Goal: Transaction & Acquisition: Purchase product/service

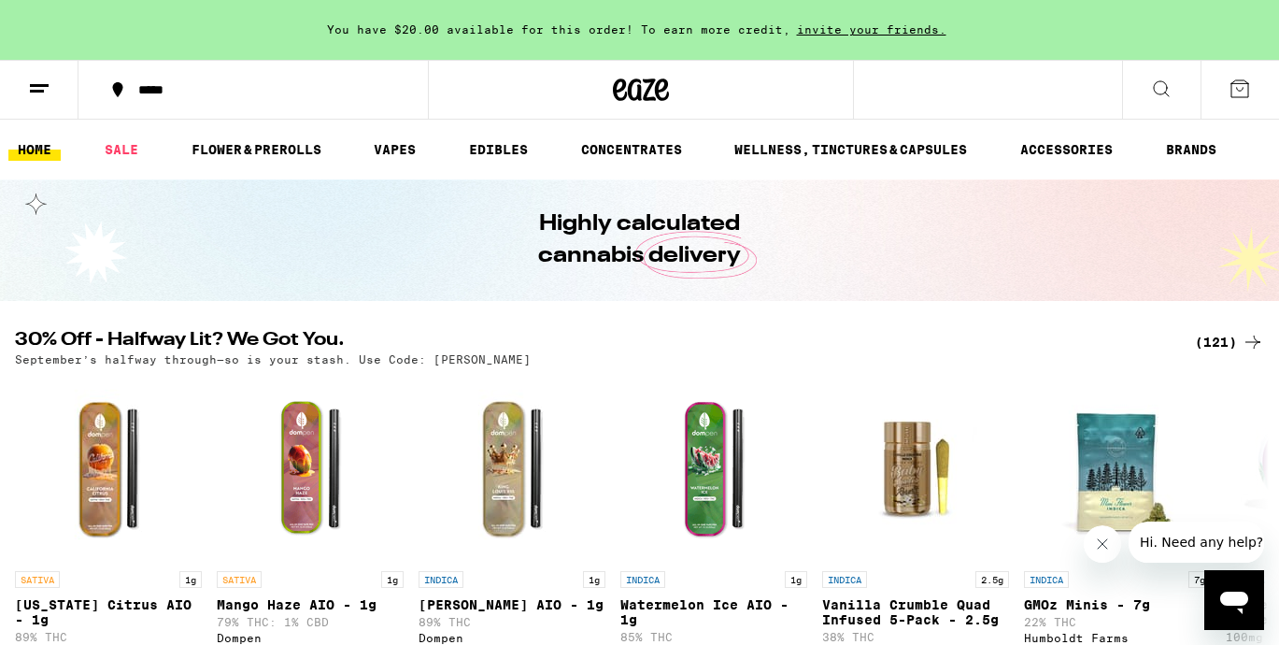
click at [1236, 339] on div "(121)" at bounding box center [1229, 342] width 69 height 22
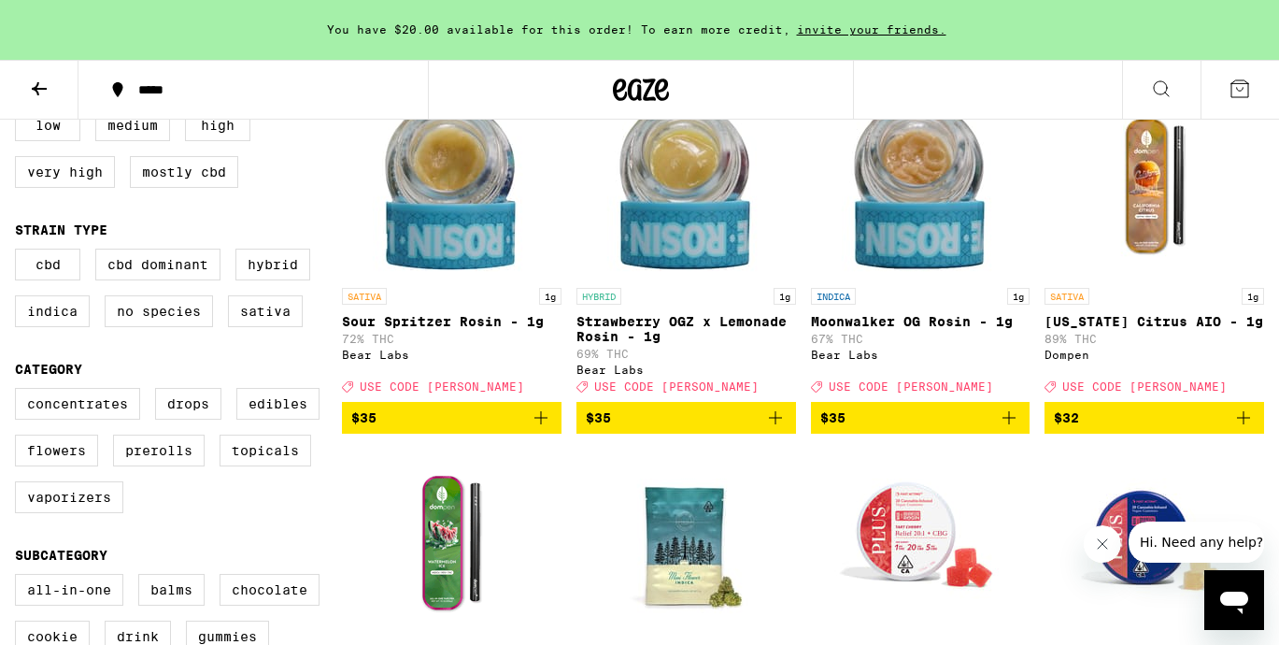
scroll to position [240, 0]
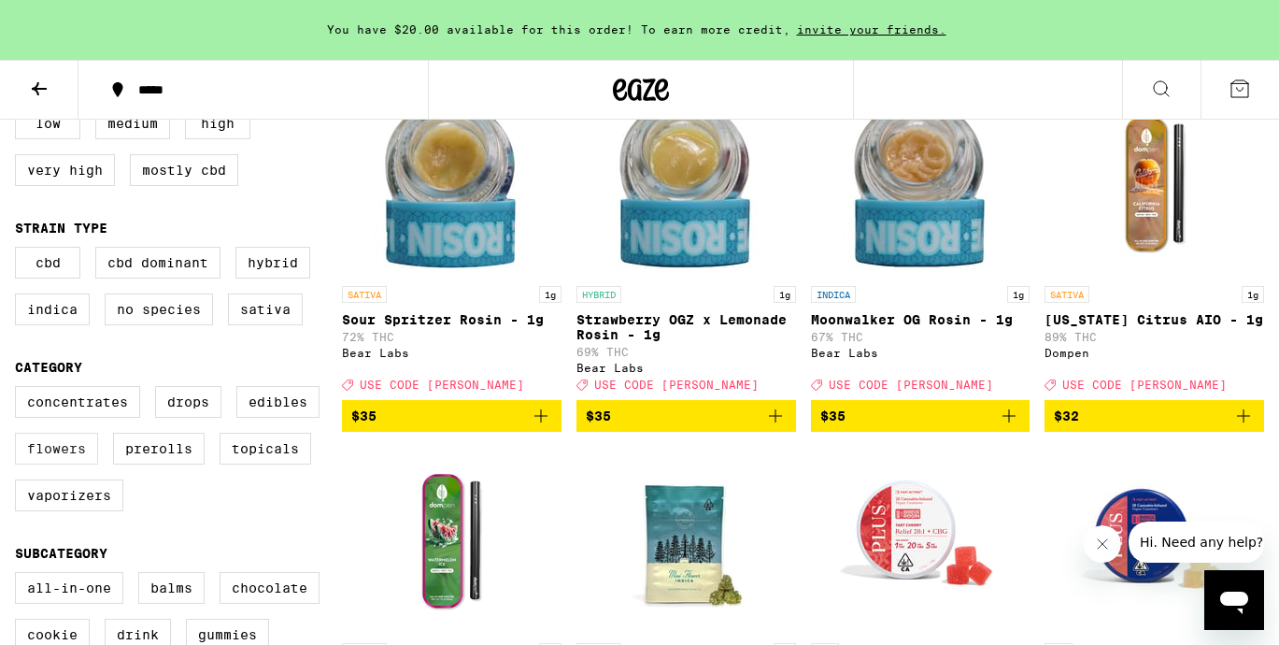
click at [56, 464] on label "Flowers" at bounding box center [56, 449] width 83 height 32
click at [20, 390] on input "Flowers" at bounding box center [19, 389] width 1 height 1
checkbox input "true"
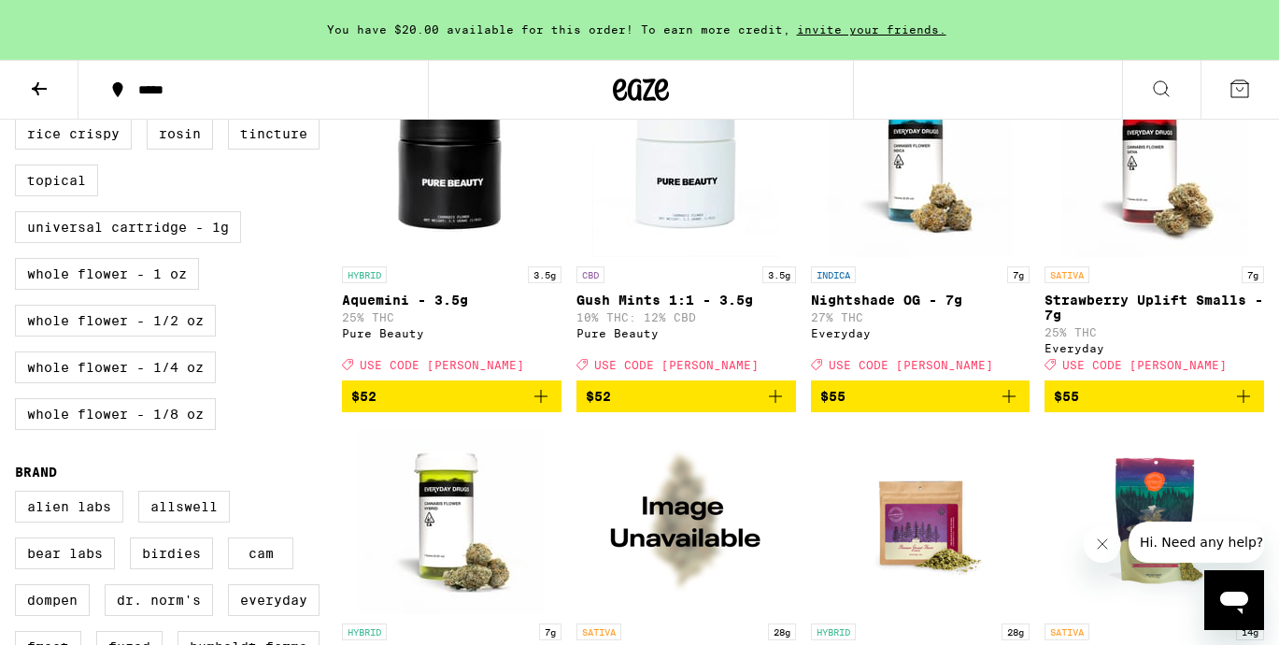
scroll to position [970, 0]
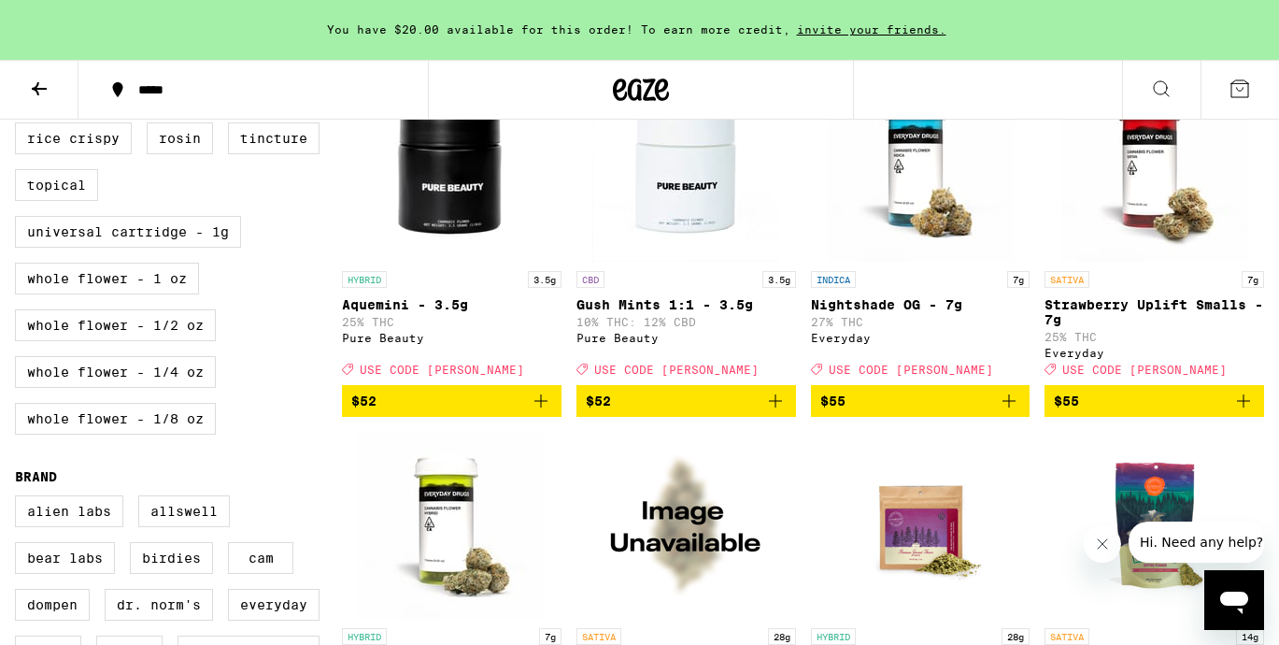
click at [1148, 327] on p "Strawberry Uplift Smalls - 7g" at bounding box center [1155, 312] width 220 height 30
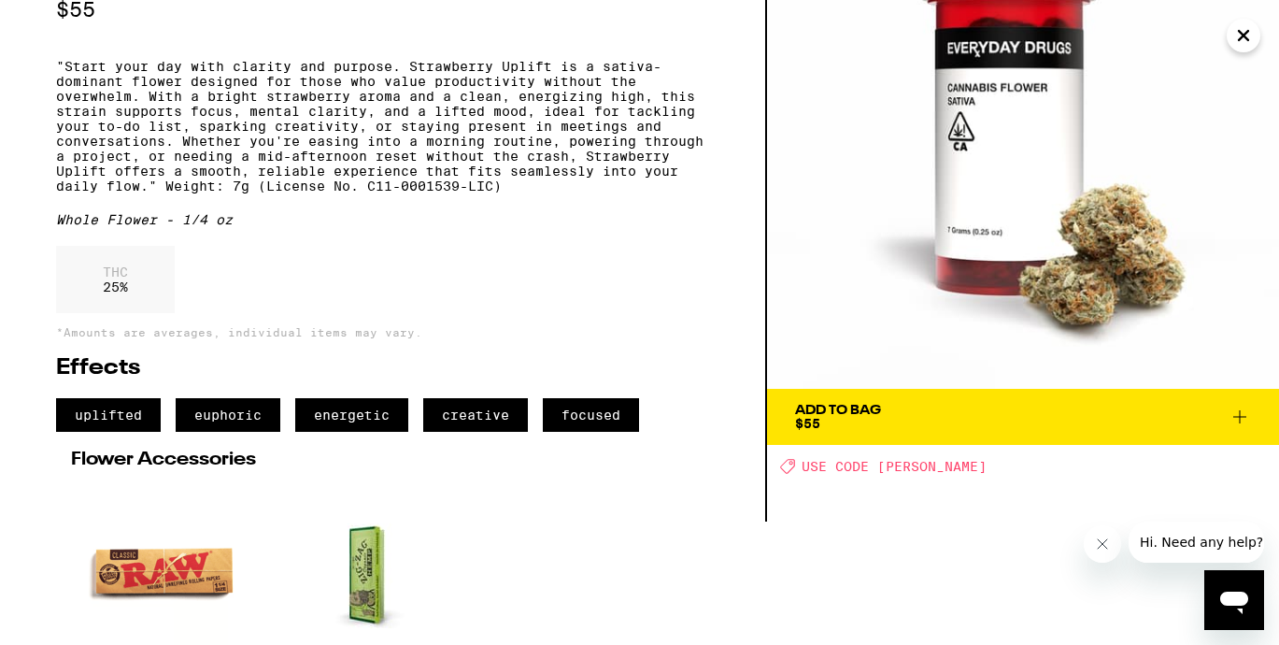
scroll to position [124, 0]
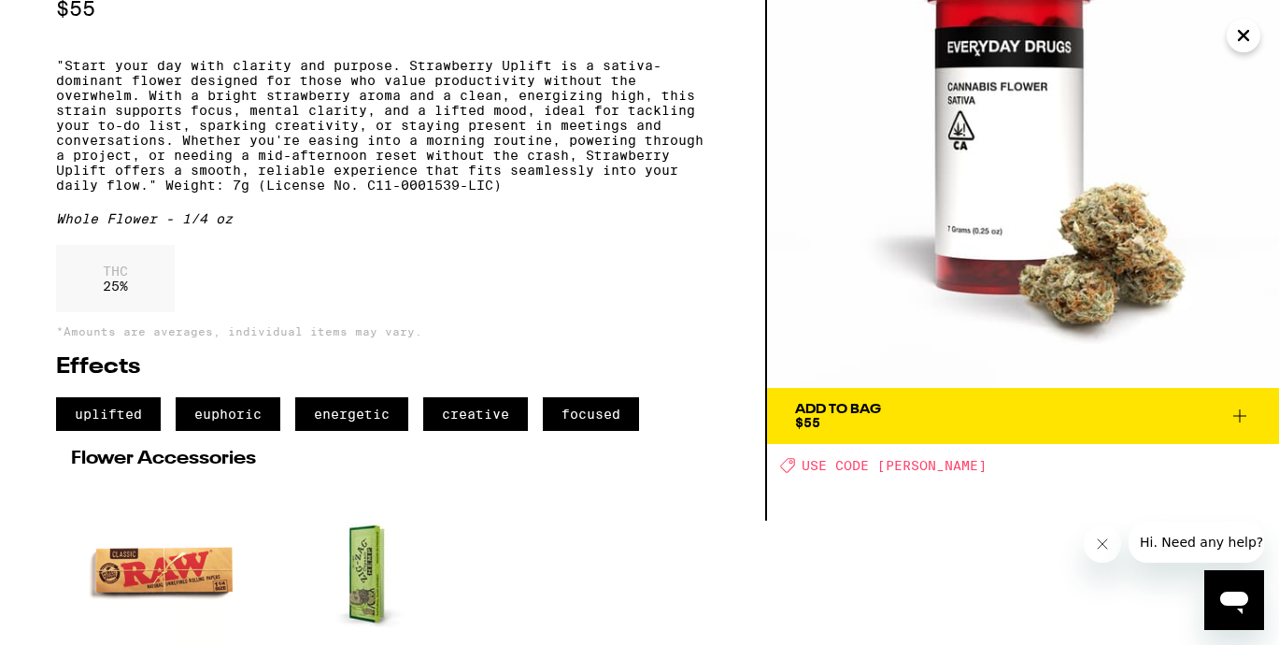
click at [849, 421] on div "Add To Bag $55" at bounding box center [838, 416] width 86 height 26
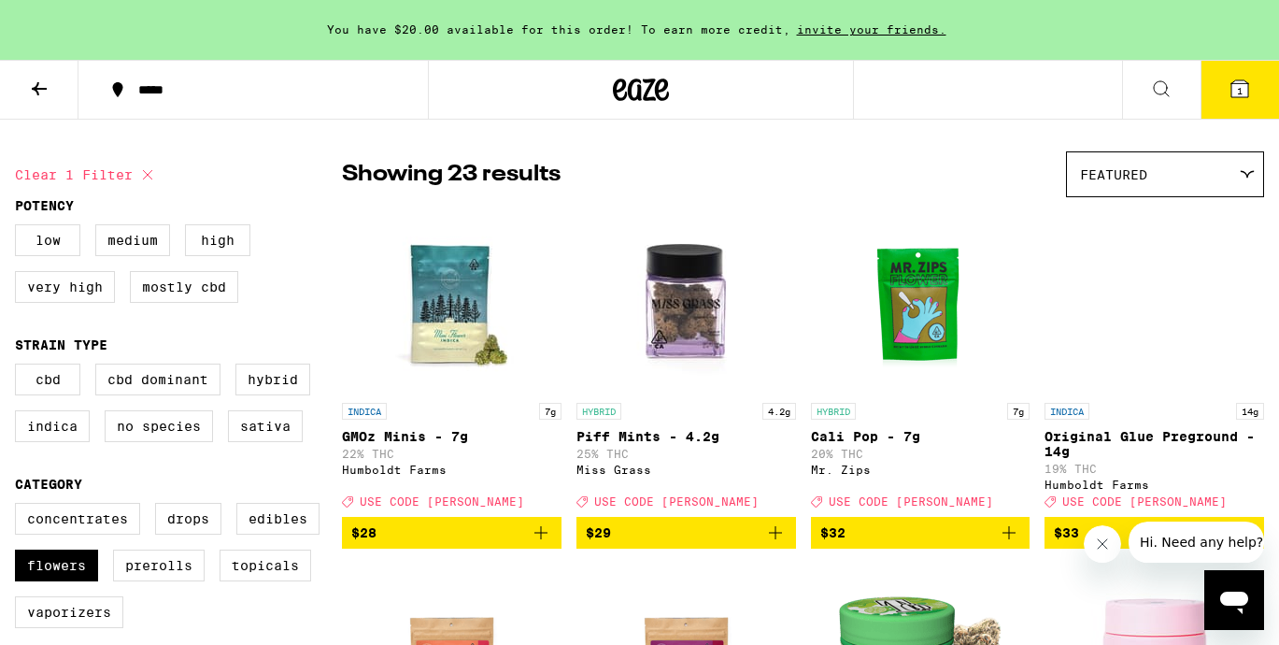
scroll to position [124, 0]
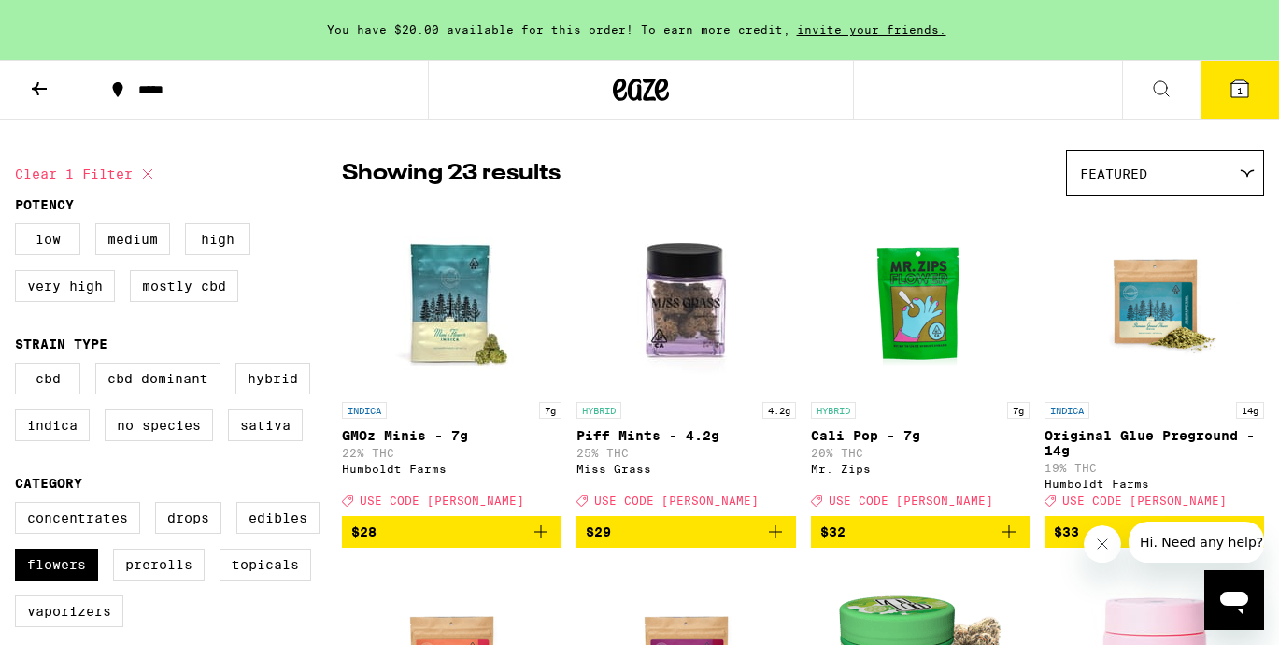
click at [1247, 87] on icon at bounding box center [1240, 88] width 17 height 17
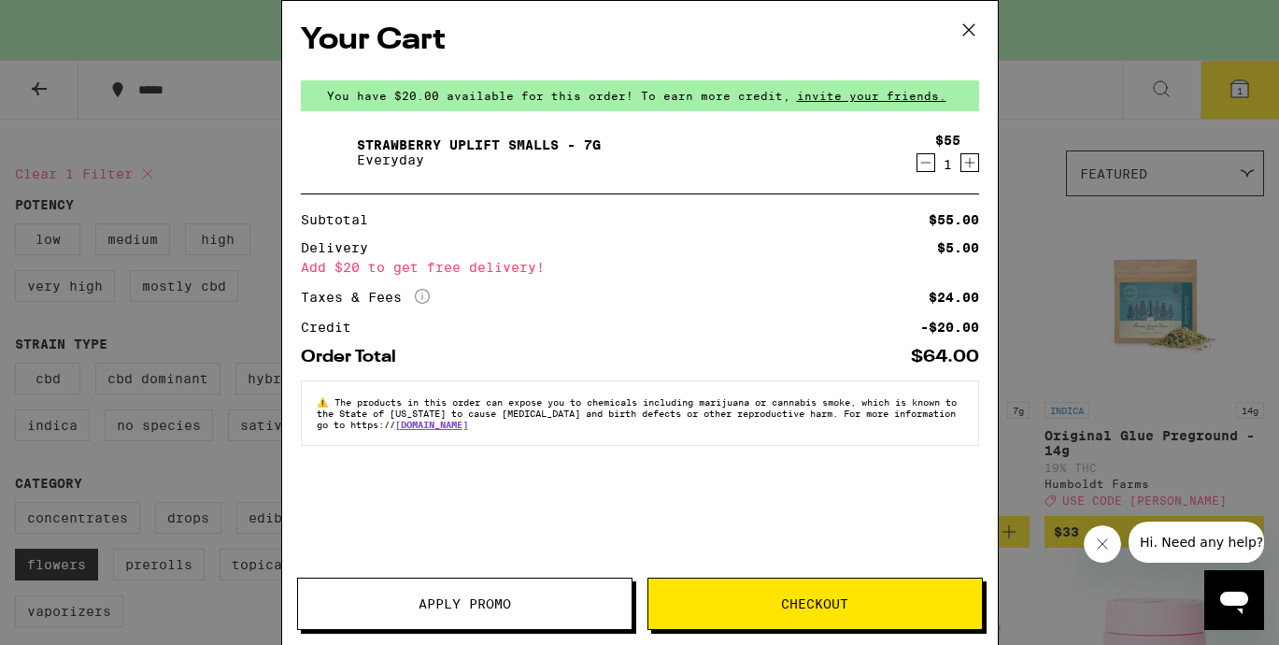
click at [462, 604] on span "Apply Promo" at bounding box center [465, 603] width 93 height 13
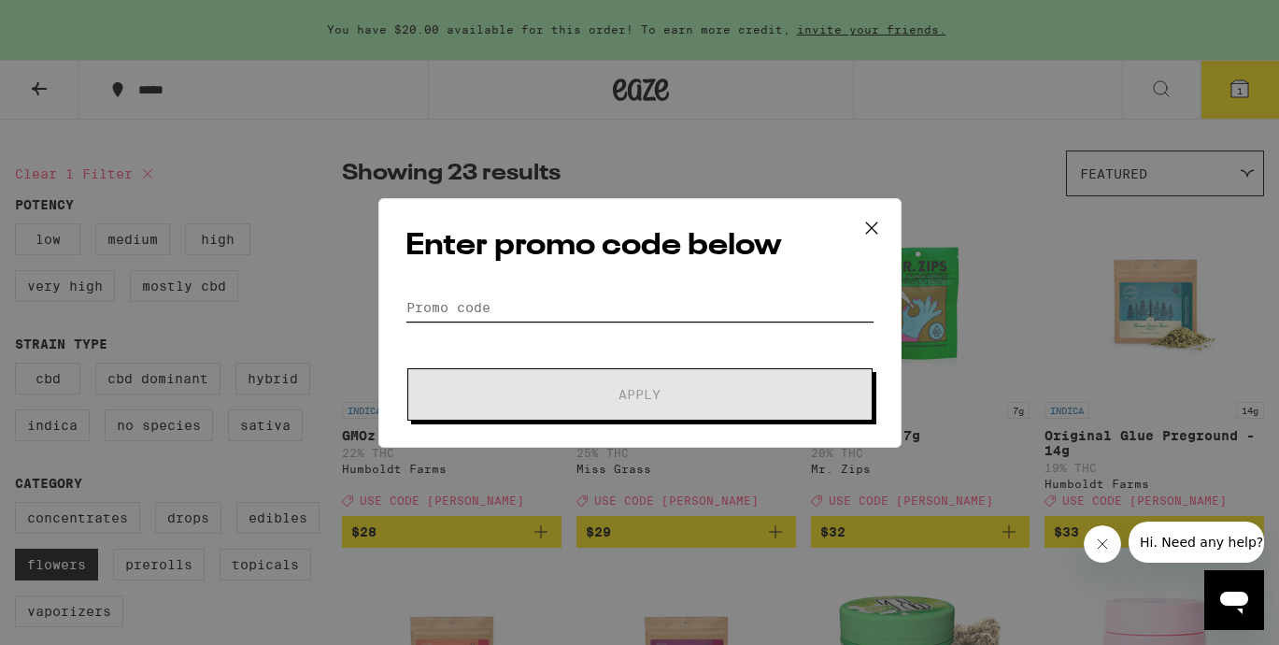
click at [501, 302] on input "Promo Code" at bounding box center [640, 307] width 469 height 28
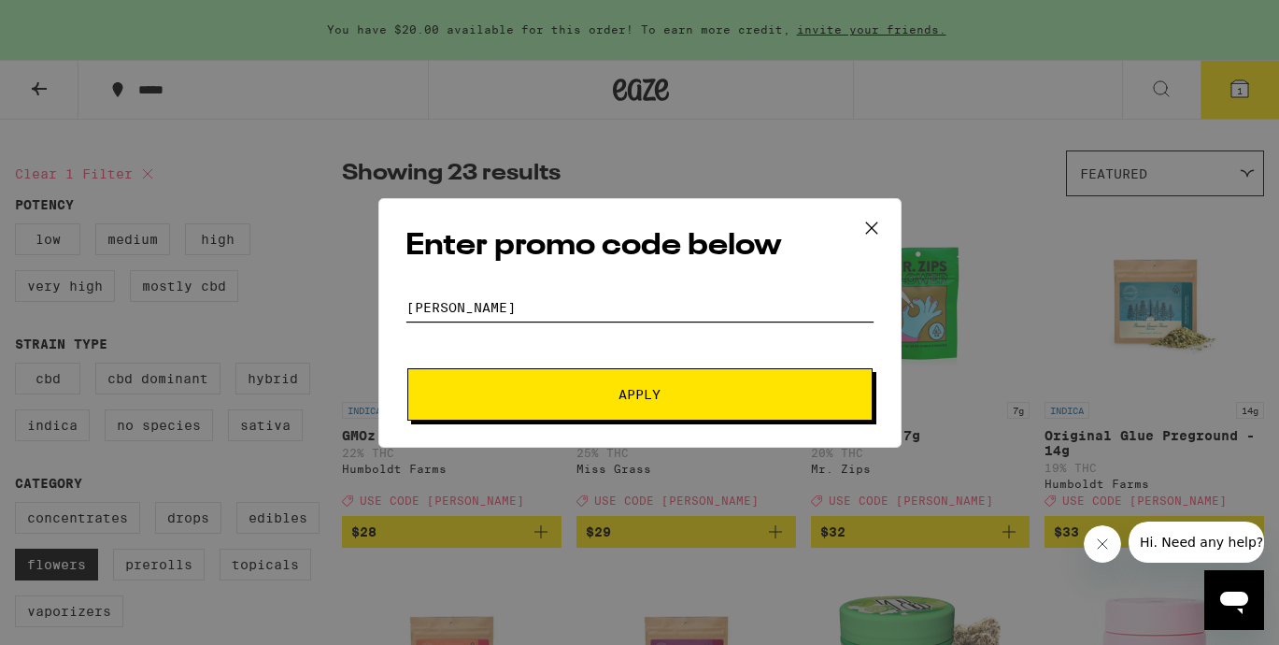
type input "[PERSON_NAME]"
click at [626, 382] on button "Apply" at bounding box center [639, 394] width 465 height 52
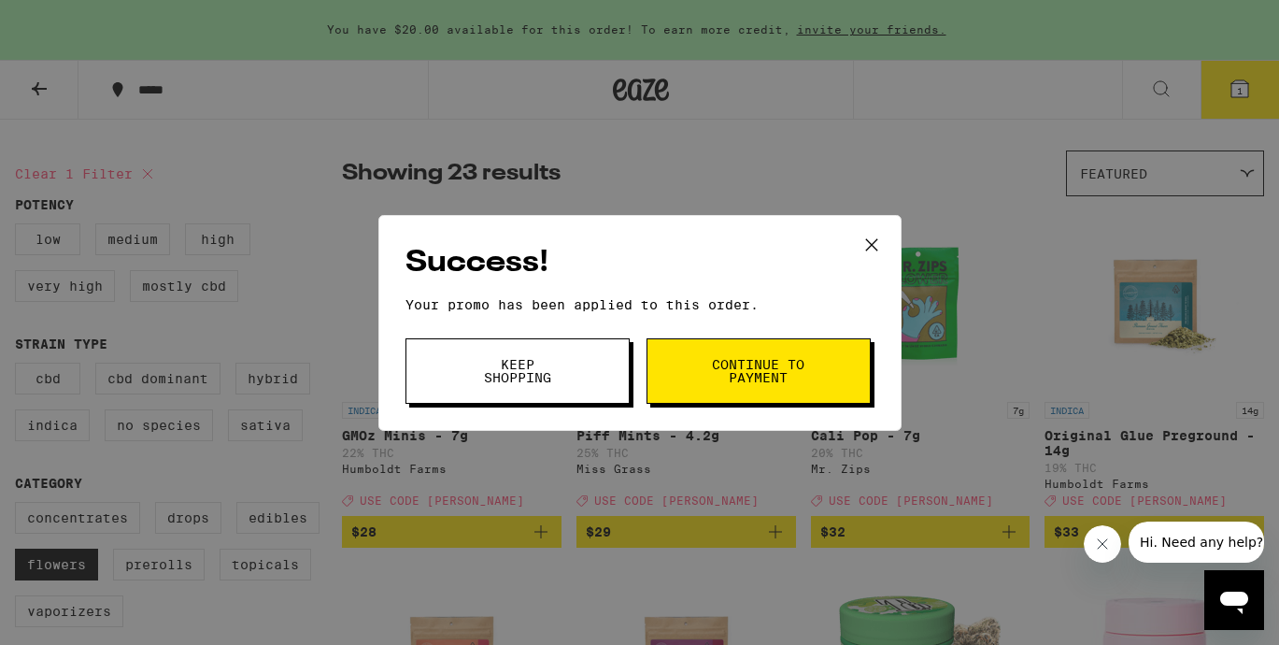
click at [738, 375] on span "Continue to payment" at bounding box center [758, 371] width 95 height 26
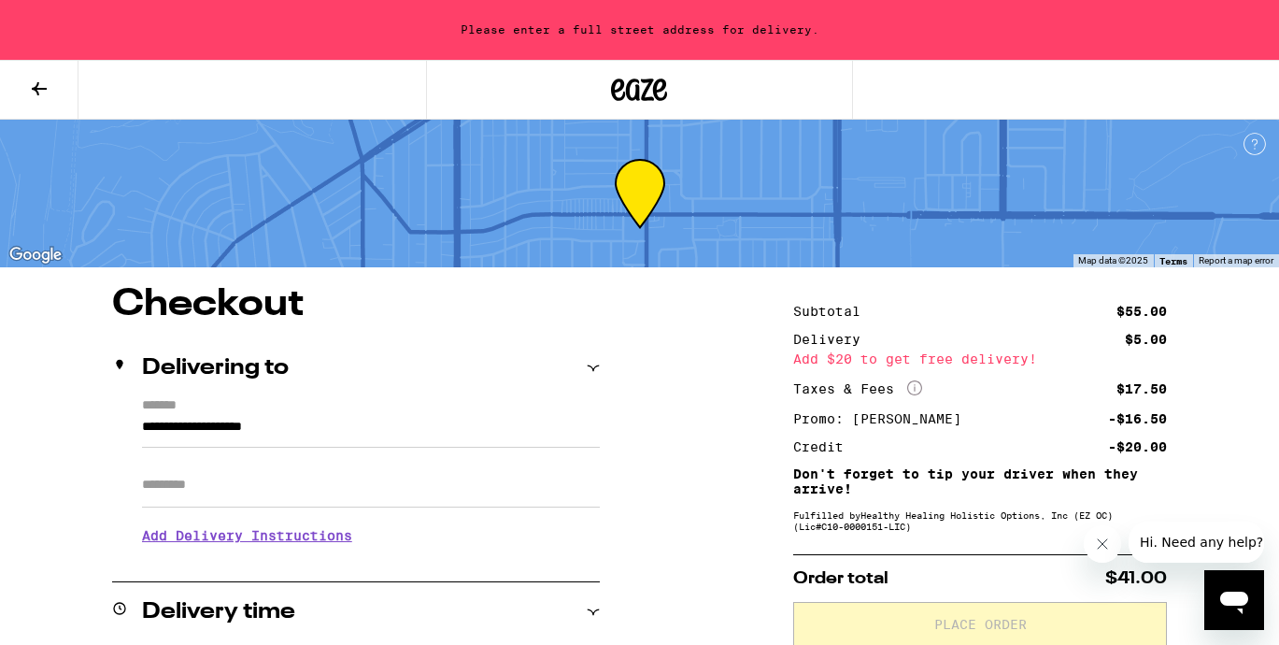
click at [49, 79] on icon at bounding box center [39, 89] width 22 height 22
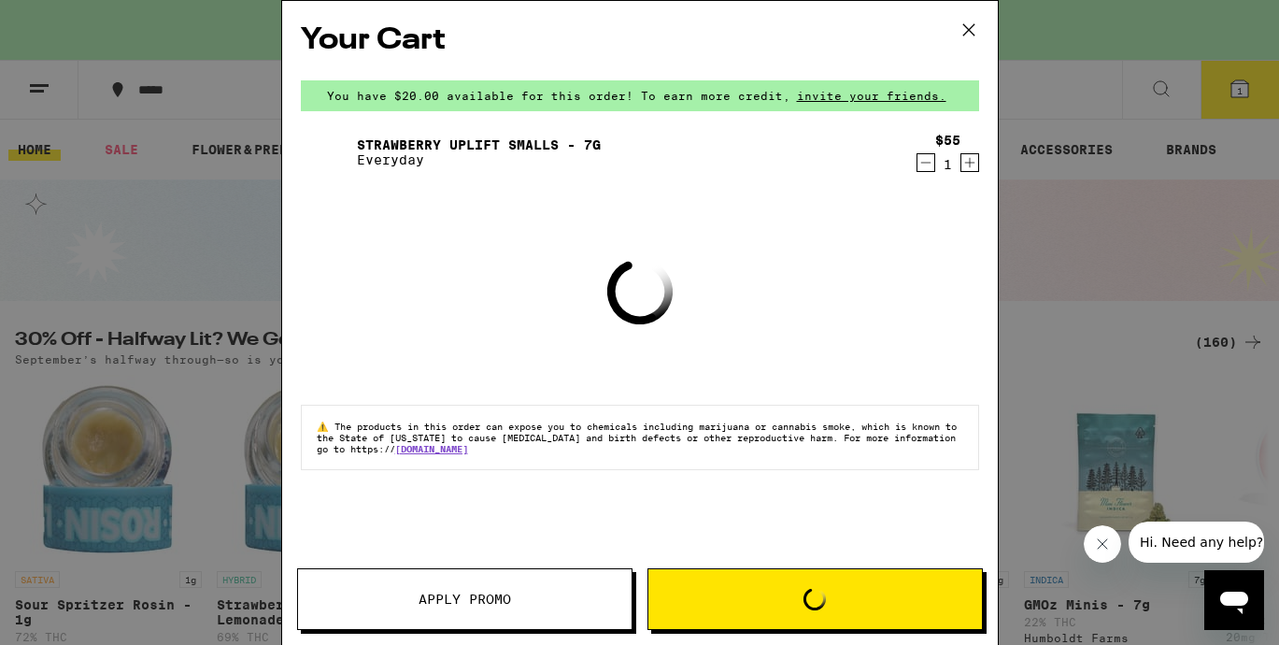
click at [964, 24] on icon at bounding box center [969, 30] width 28 height 28
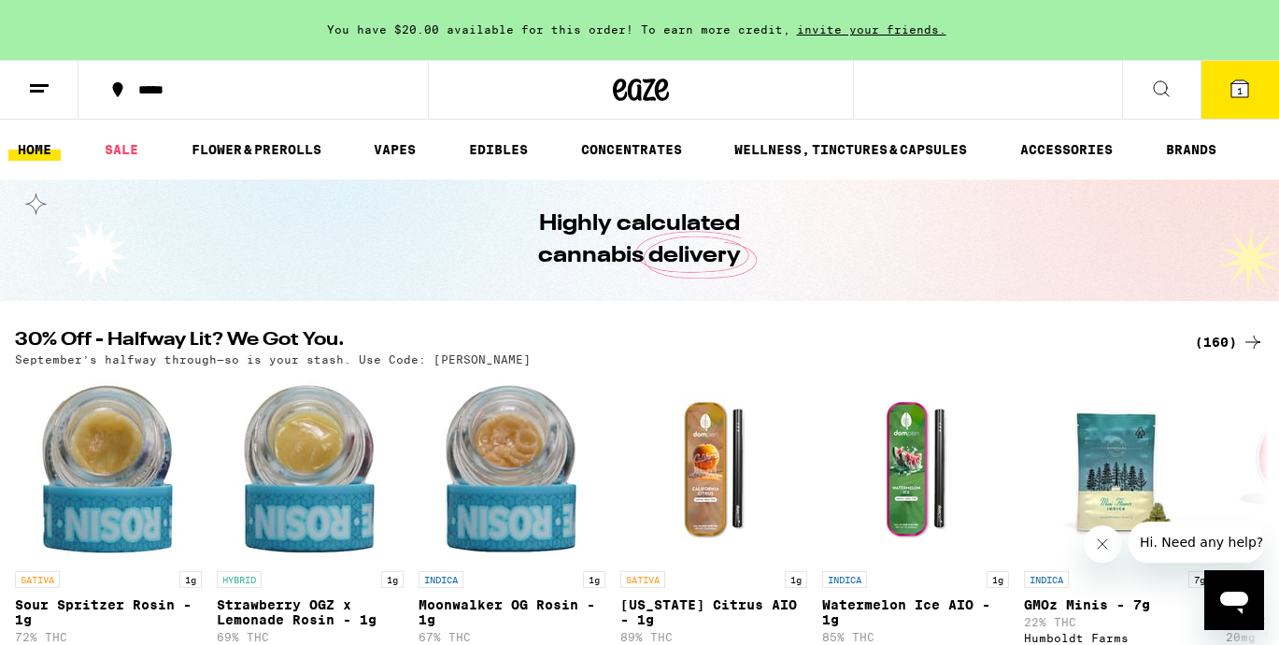
click at [259, 89] on div "*****" at bounding box center [264, 89] width 271 height 13
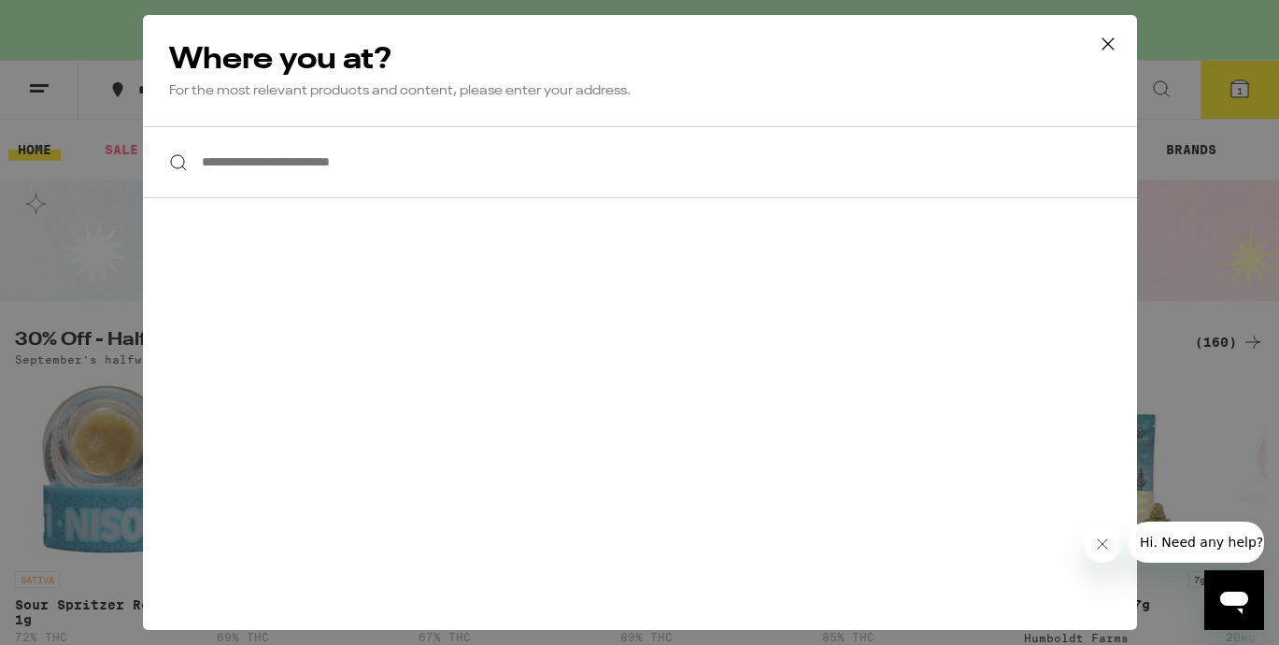
click at [320, 181] on input "**********" at bounding box center [640, 162] width 994 height 72
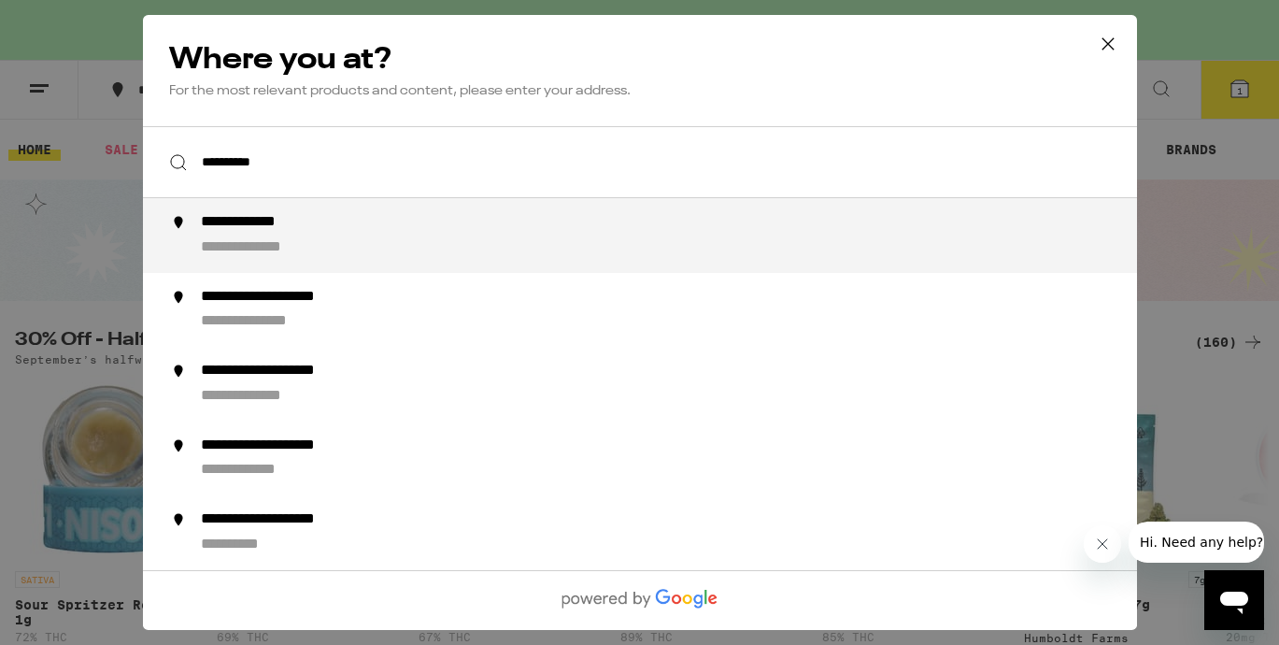
click at [316, 231] on div "**********" at bounding box center [262, 223] width 125 height 20
type input "**********"
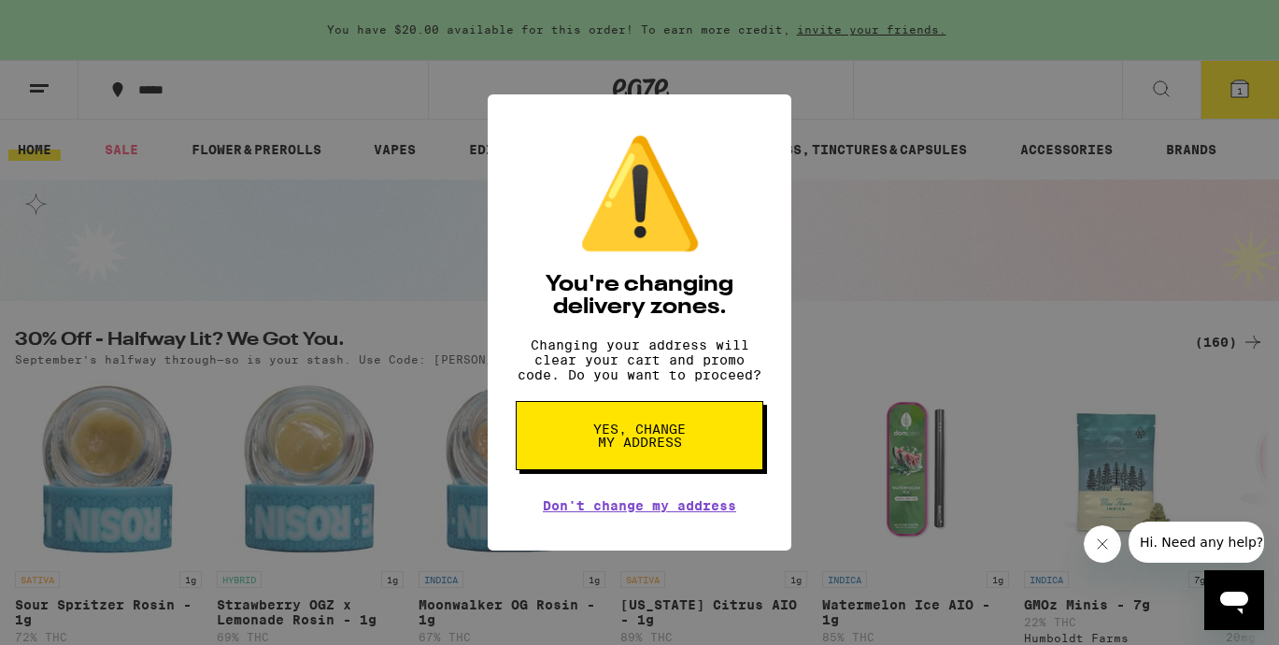
click at [656, 449] on span "Yes, change my address" at bounding box center [639, 435] width 96 height 26
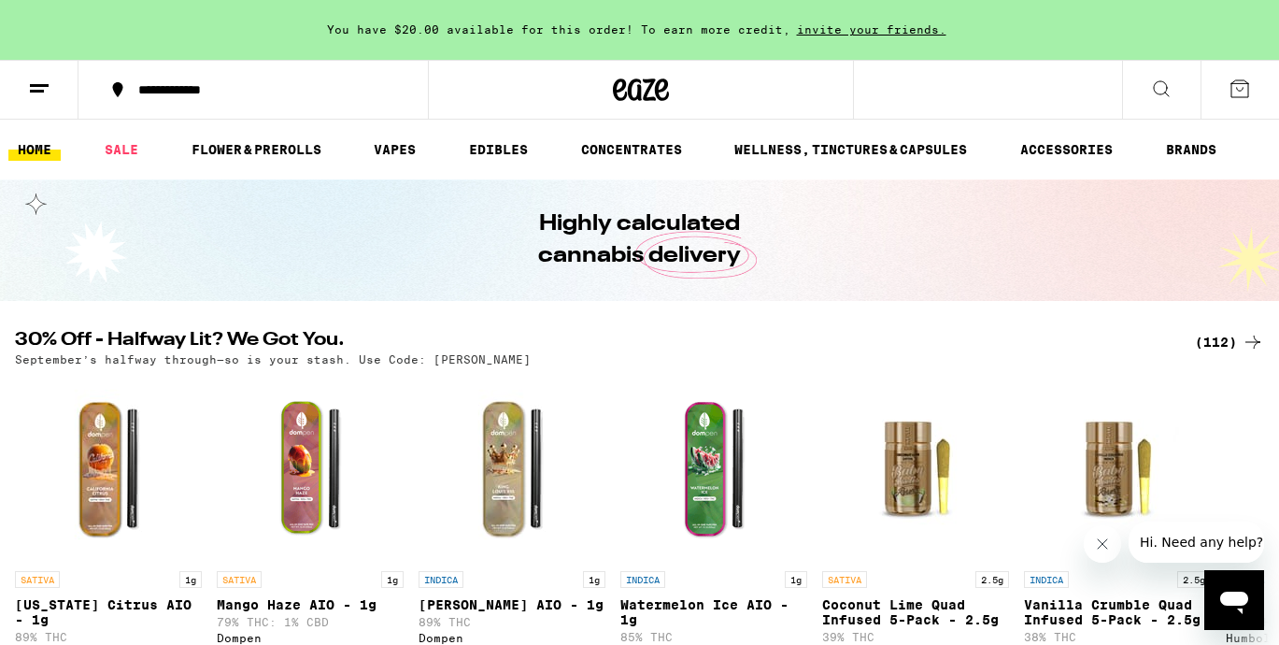
click at [1237, 86] on icon at bounding box center [1240, 89] width 22 height 22
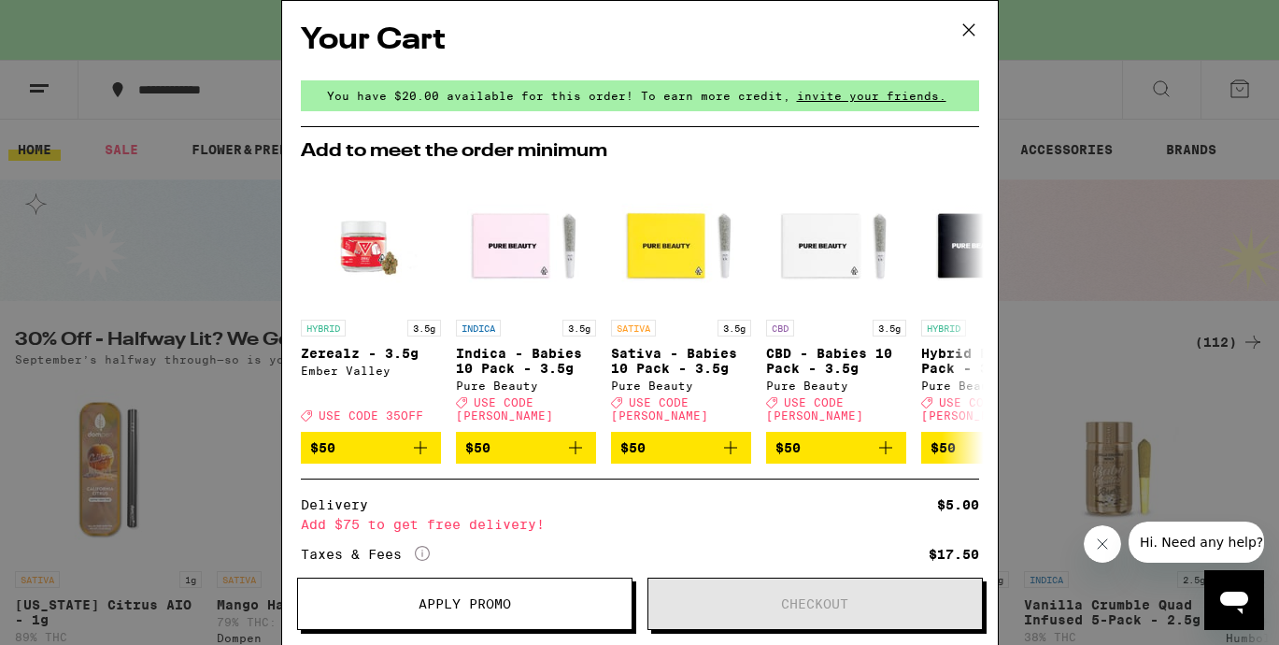
click at [962, 18] on icon at bounding box center [969, 30] width 28 height 28
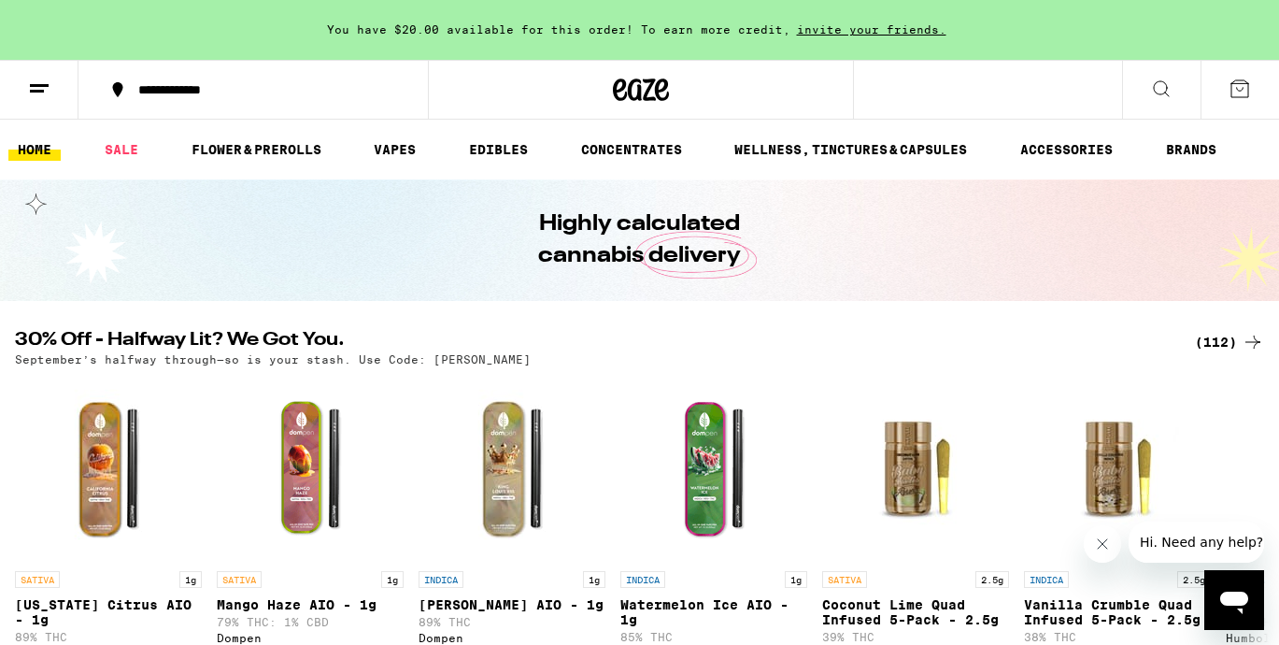
click at [1230, 332] on div "(112)" at bounding box center [1229, 342] width 69 height 22
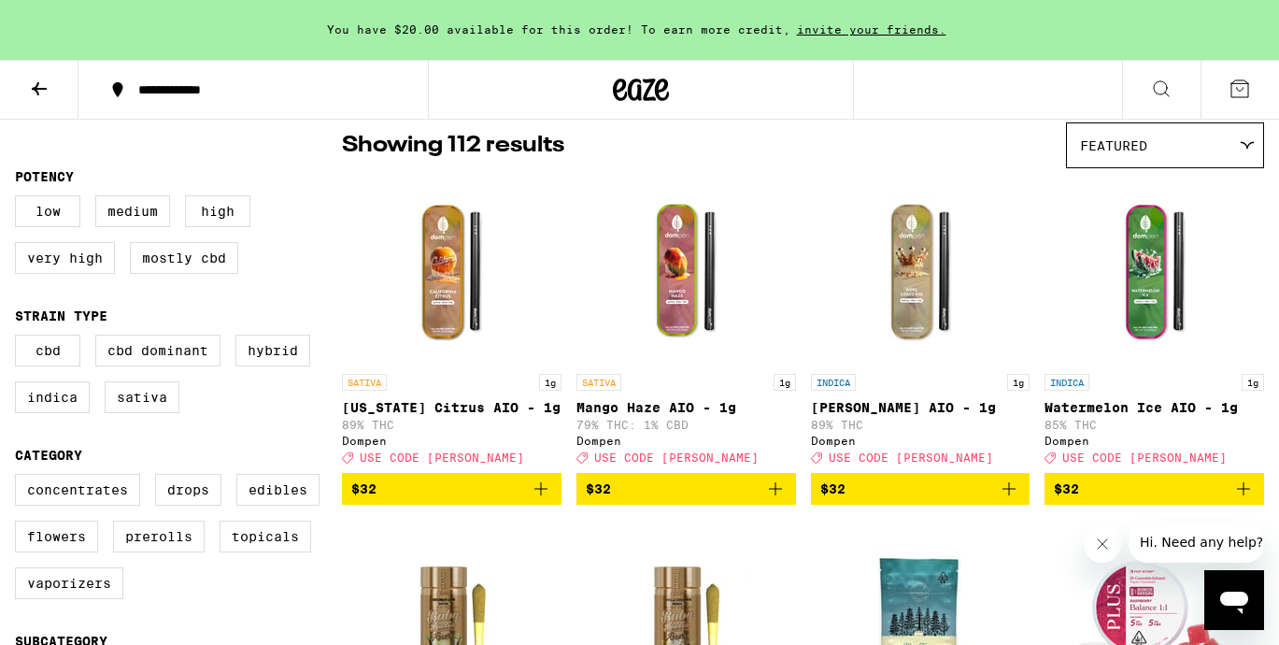
scroll to position [197, 0]
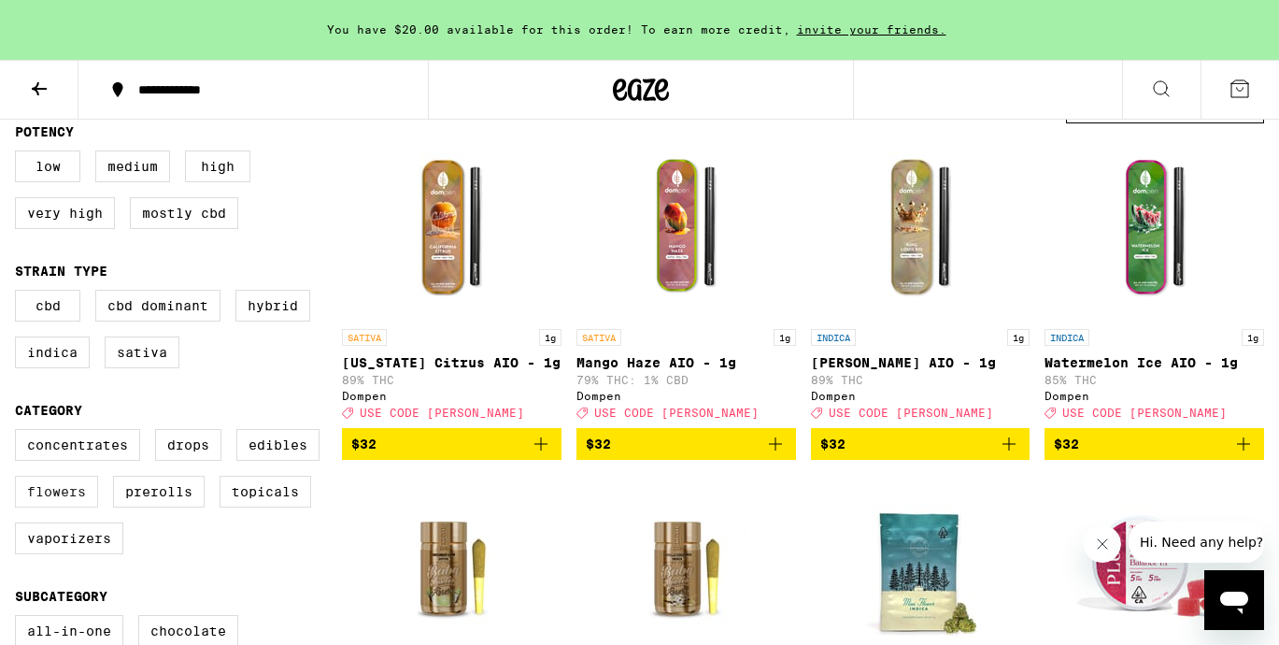
click at [82, 503] on label "Flowers" at bounding box center [56, 492] width 83 height 32
click at [20, 433] on input "Flowers" at bounding box center [19, 432] width 1 height 1
checkbox input "true"
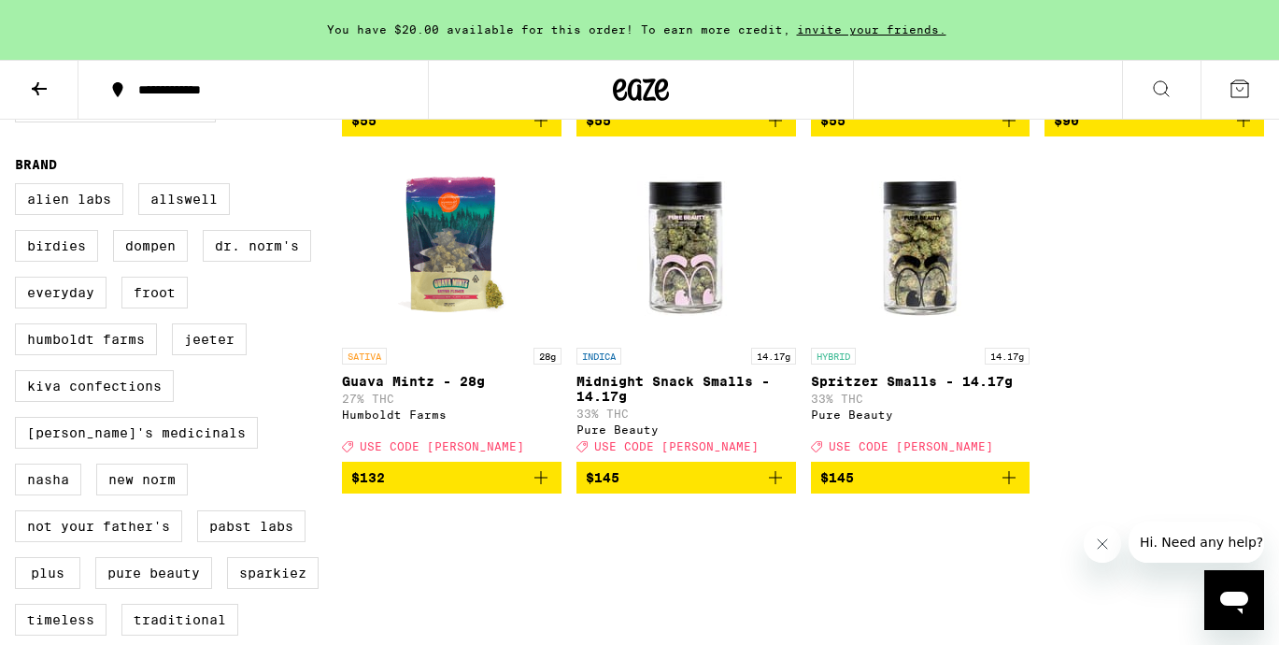
scroll to position [1236, 0]
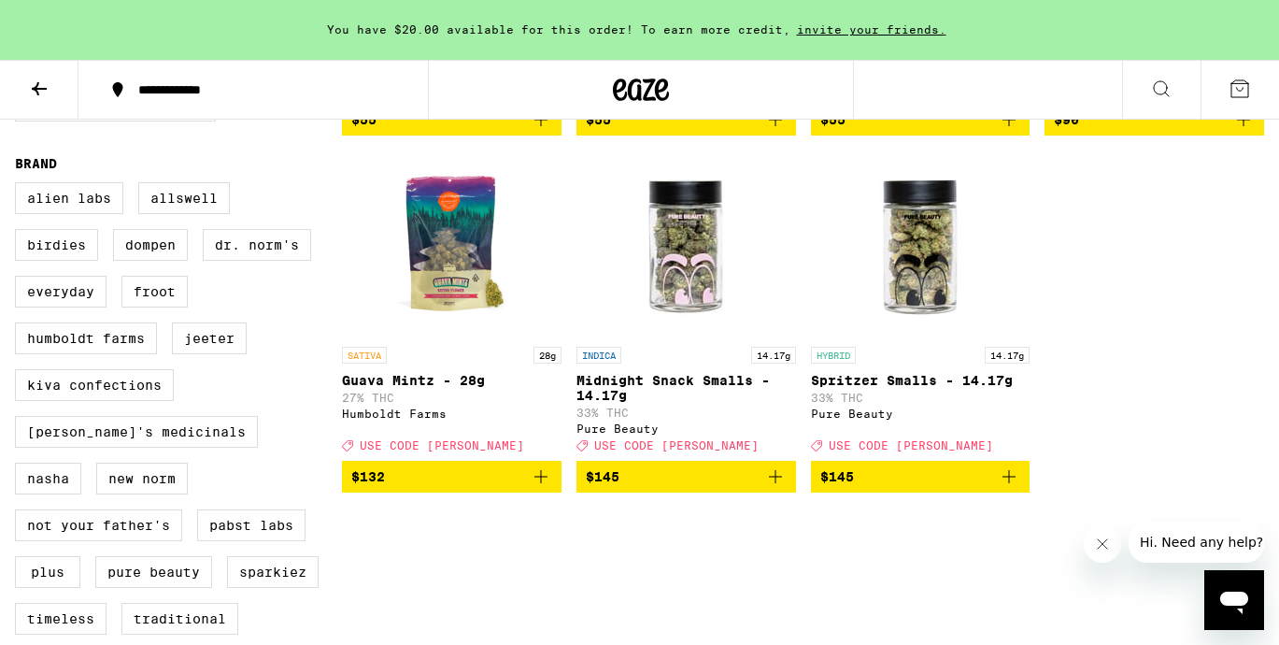
click at [449, 304] on img "Open page for Guava Mintz - 28g from Humboldt Farms" at bounding box center [451, 243] width 187 height 187
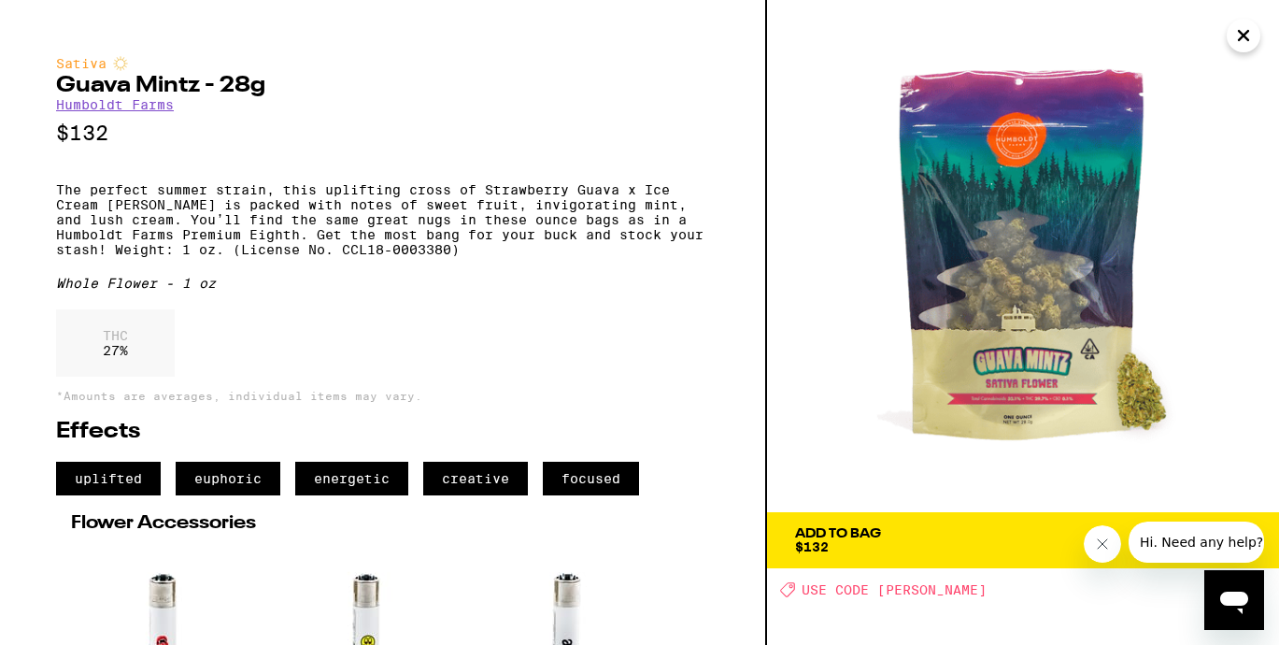
click at [1240, 44] on icon "Close" at bounding box center [1243, 35] width 22 height 28
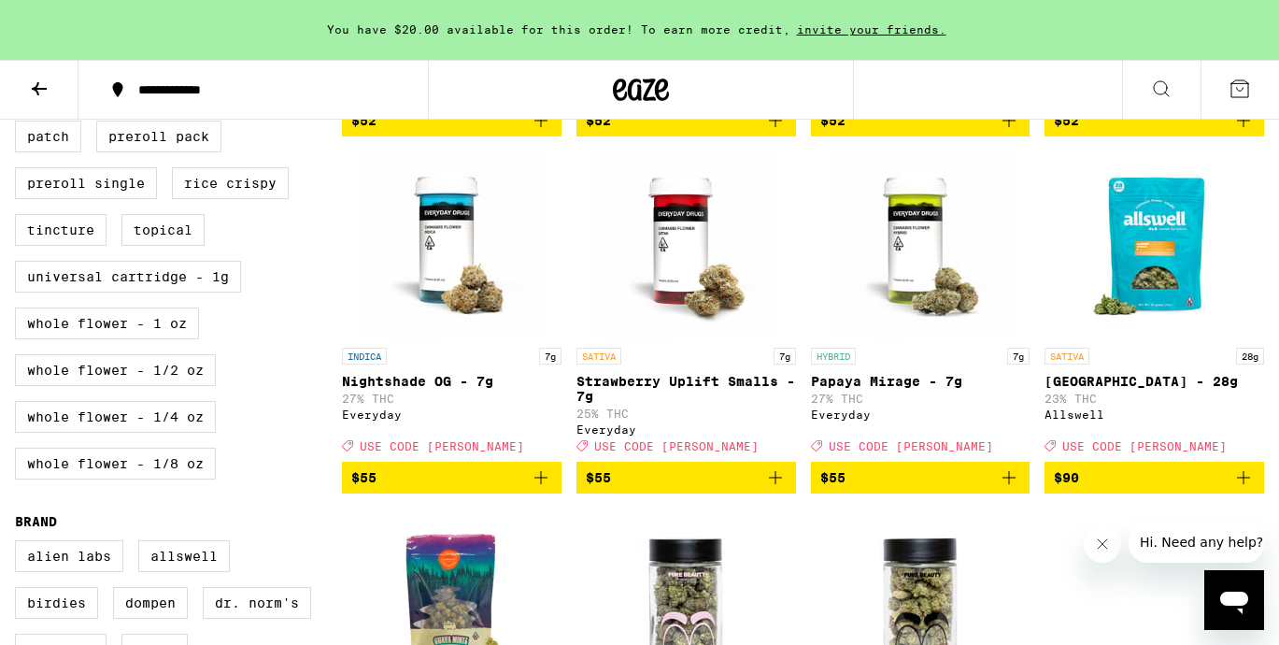
scroll to position [885, 0]
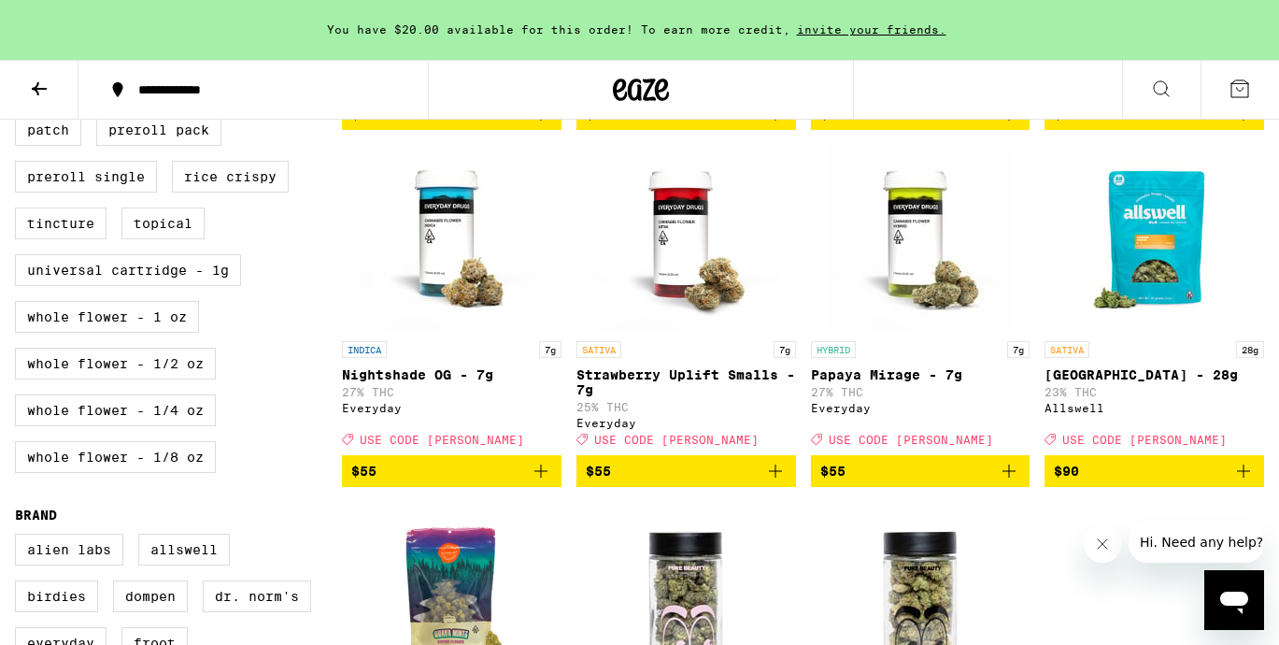
click at [875, 382] on p "Papaya Mirage - 7g" at bounding box center [921, 374] width 220 height 15
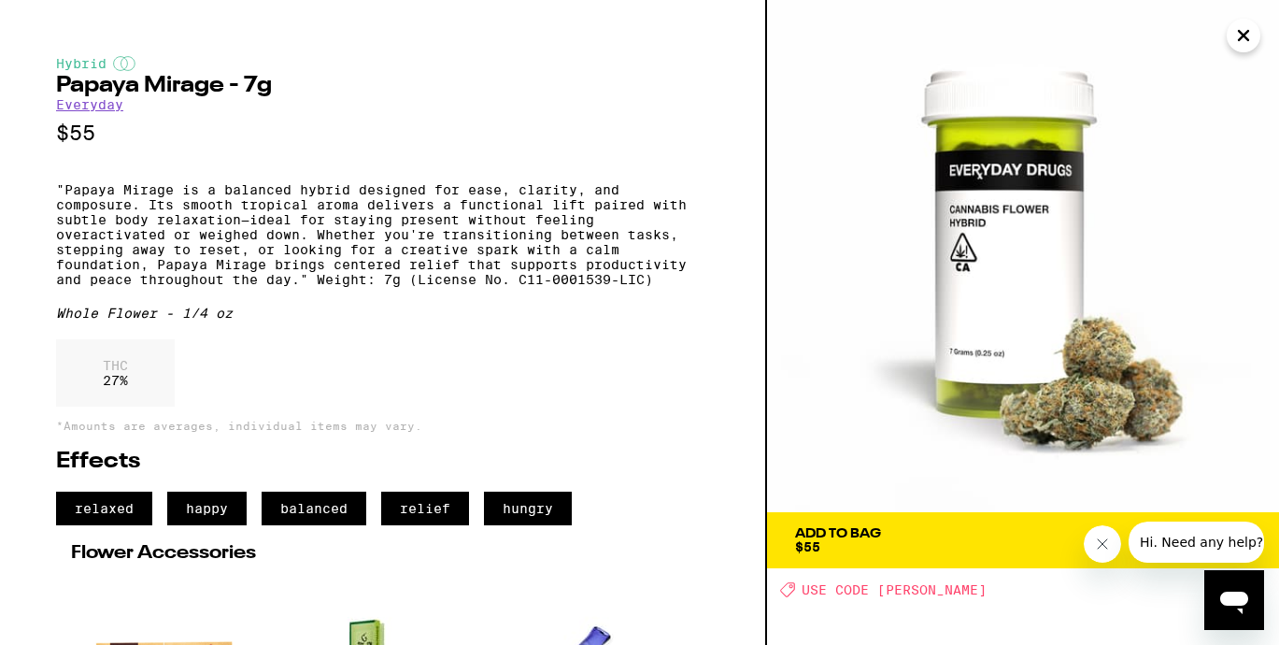
click at [1253, 38] on icon "Close" at bounding box center [1243, 35] width 22 height 28
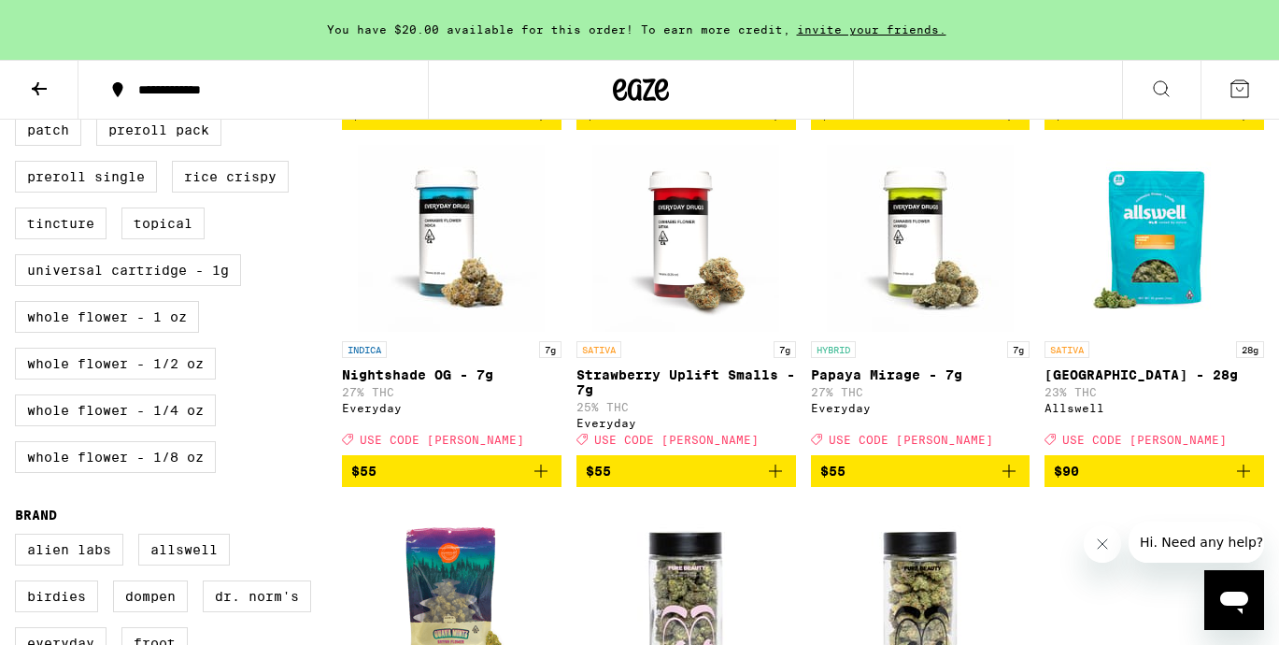
click at [675, 397] on p "Strawberry Uplift Smalls - 7g" at bounding box center [687, 382] width 220 height 30
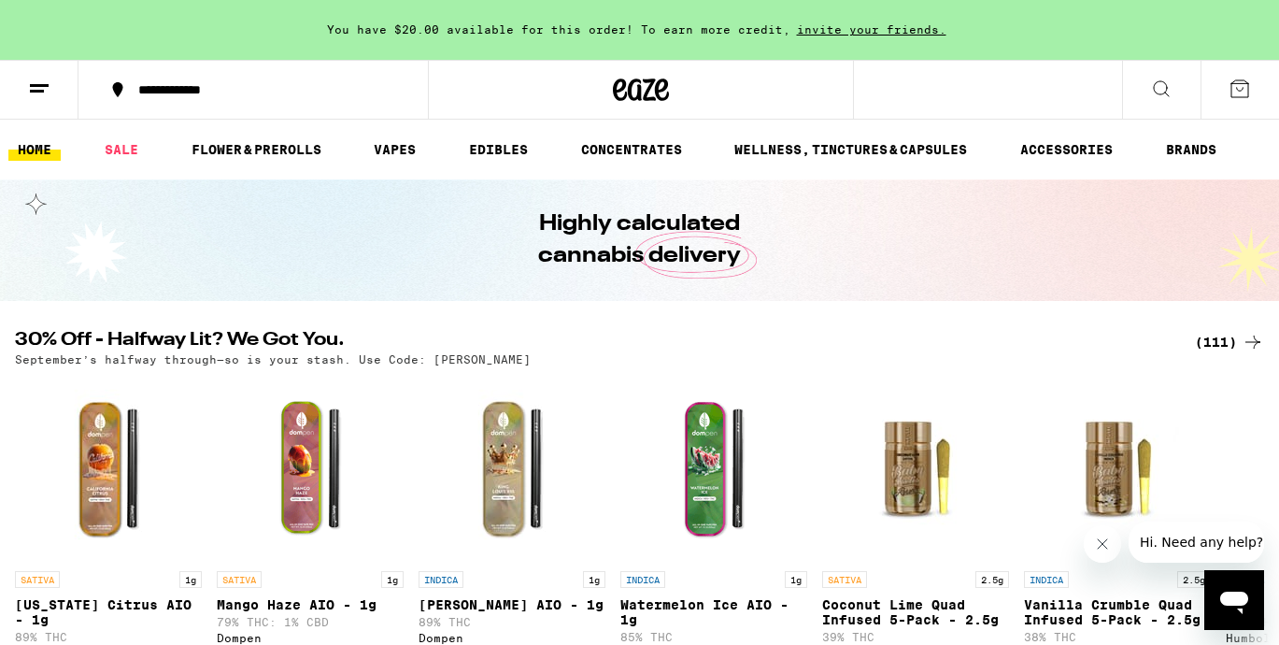
click at [1239, 93] on icon at bounding box center [1240, 89] width 22 height 22
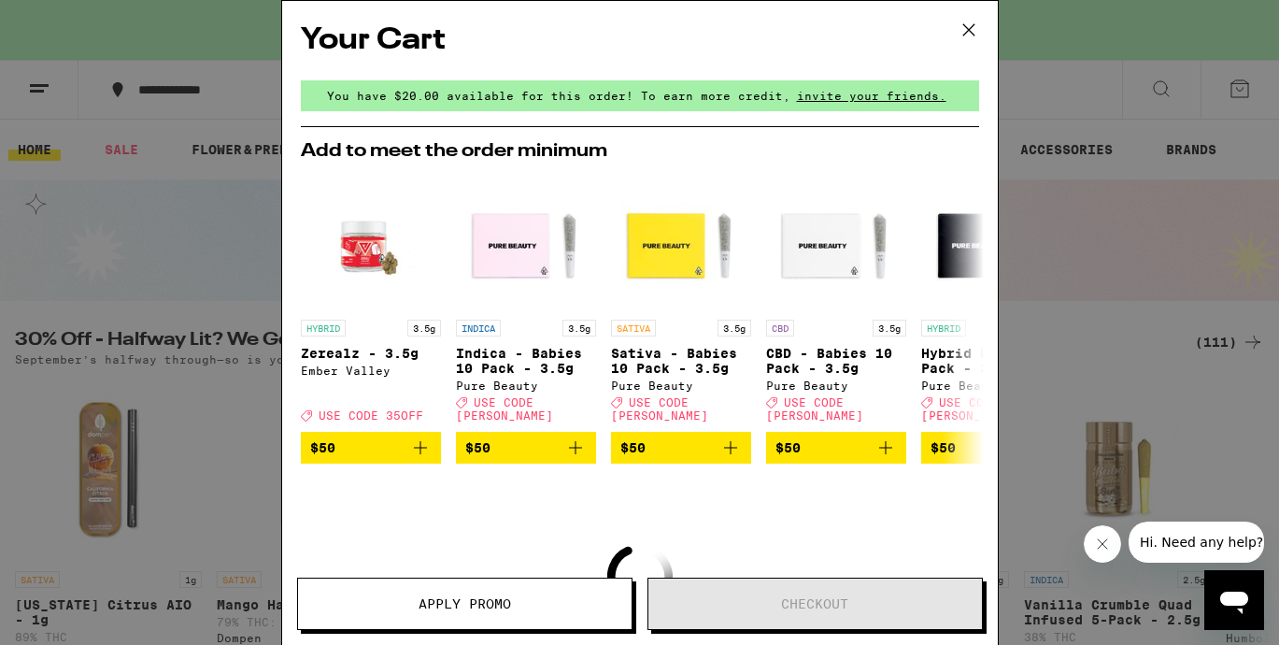
click at [961, 28] on icon at bounding box center [969, 30] width 28 height 28
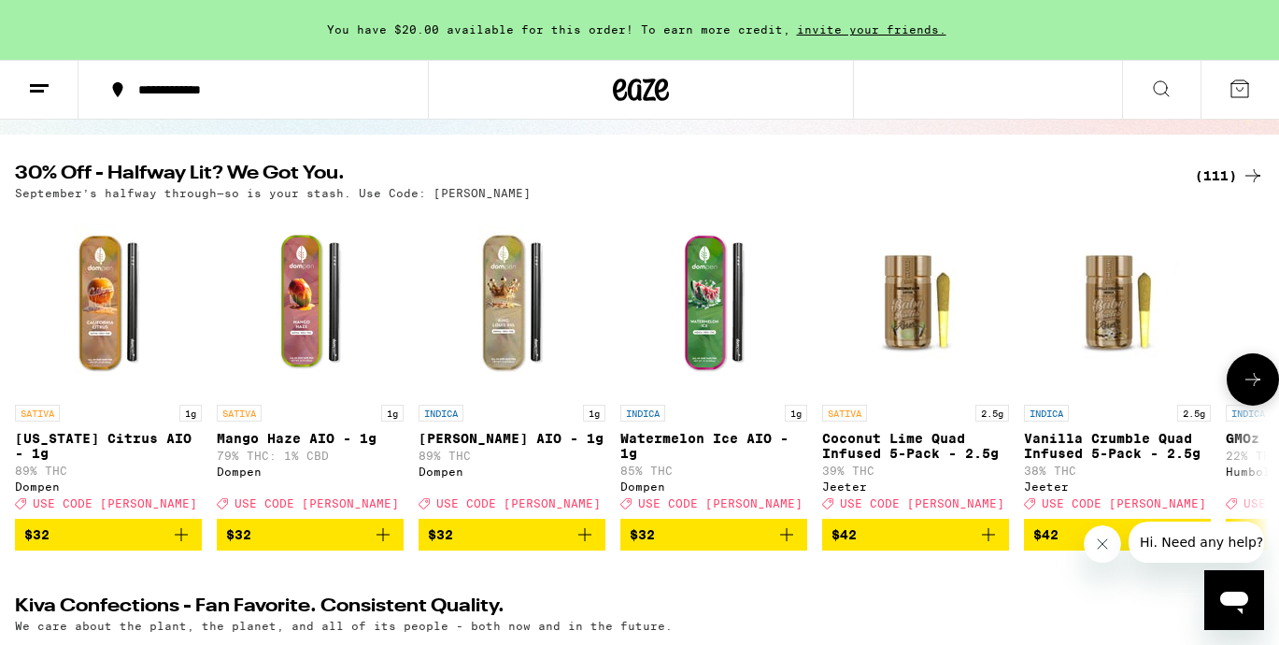
scroll to position [164, 0]
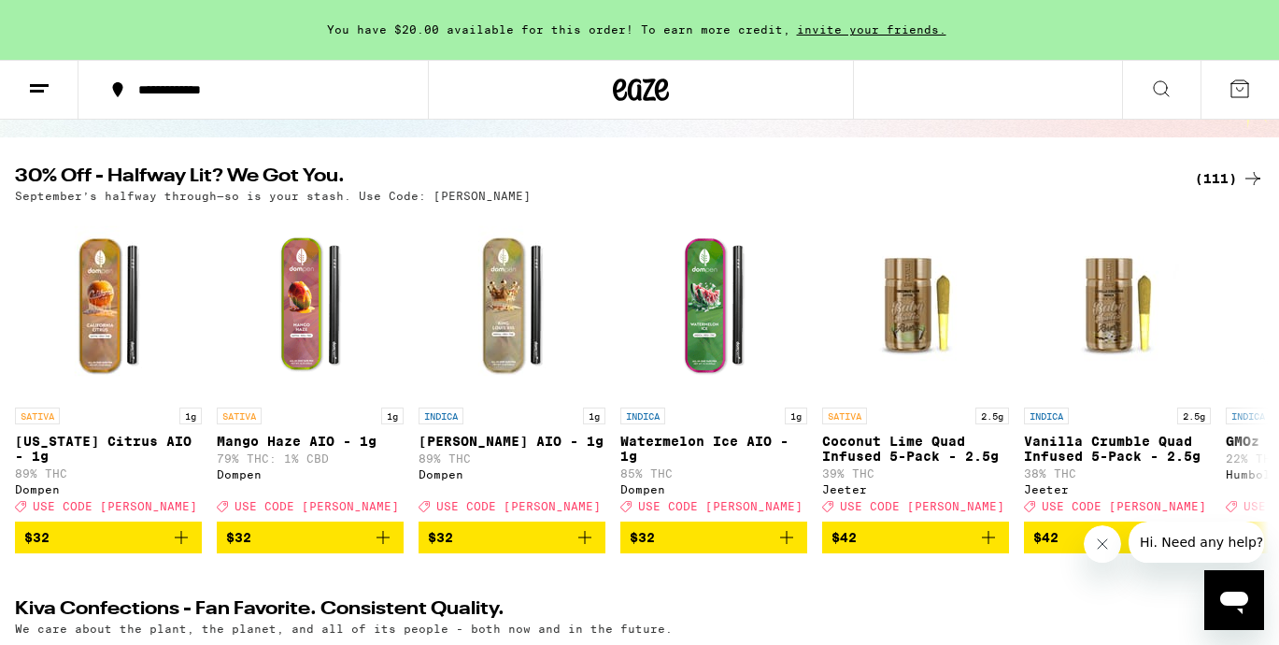
click at [1228, 176] on div "(111)" at bounding box center [1229, 178] width 69 height 22
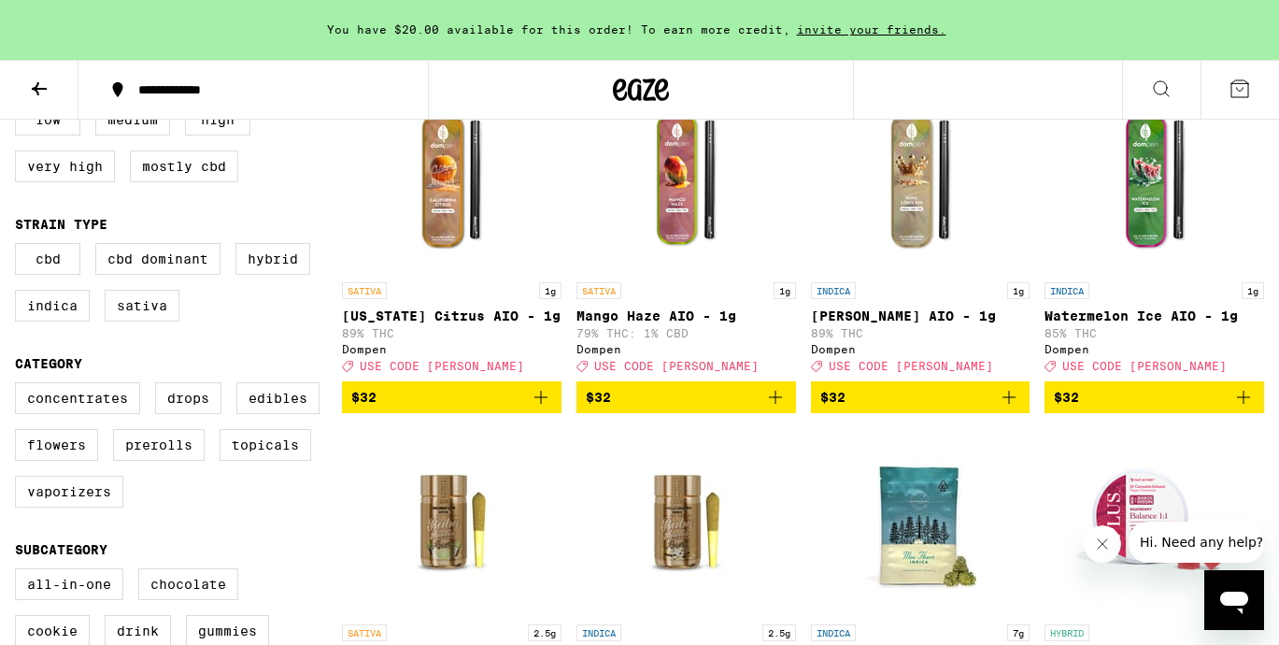
scroll to position [270, 0]
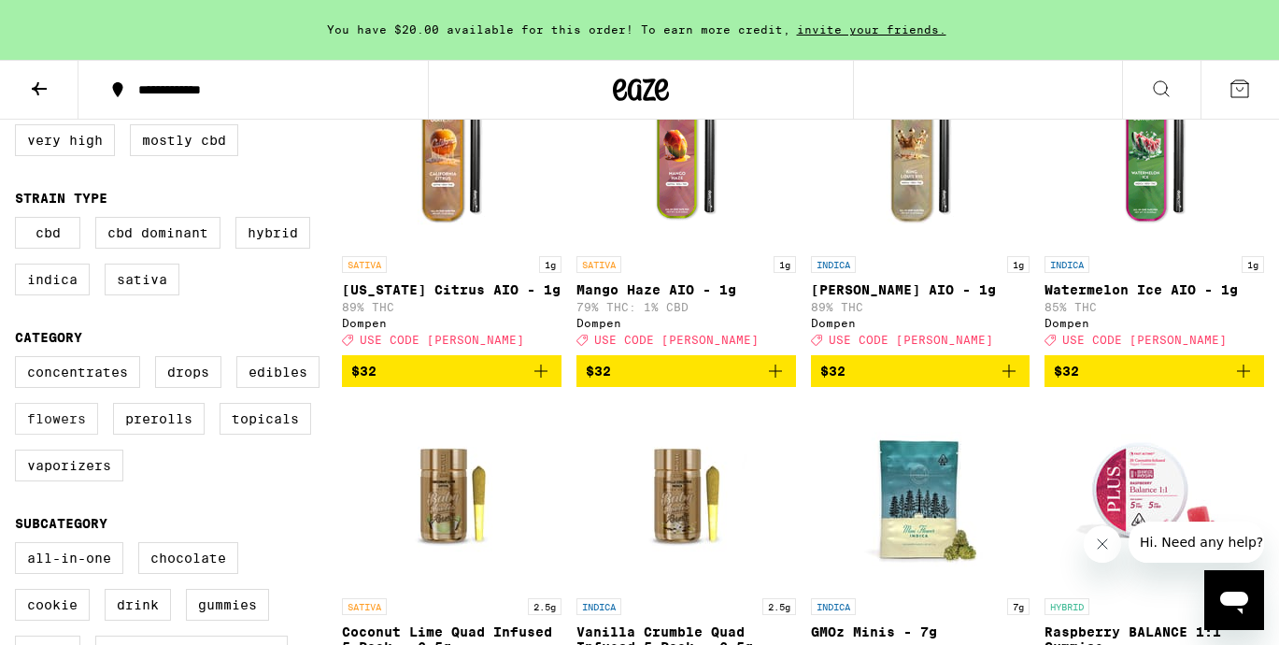
click at [73, 434] on label "Flowers" at bounding box center [56, 419] width 83 height 32
click at [20, 360] on input "Flowers" at bounding box center [19, 359] width 1 height 1
checkbox input "true"
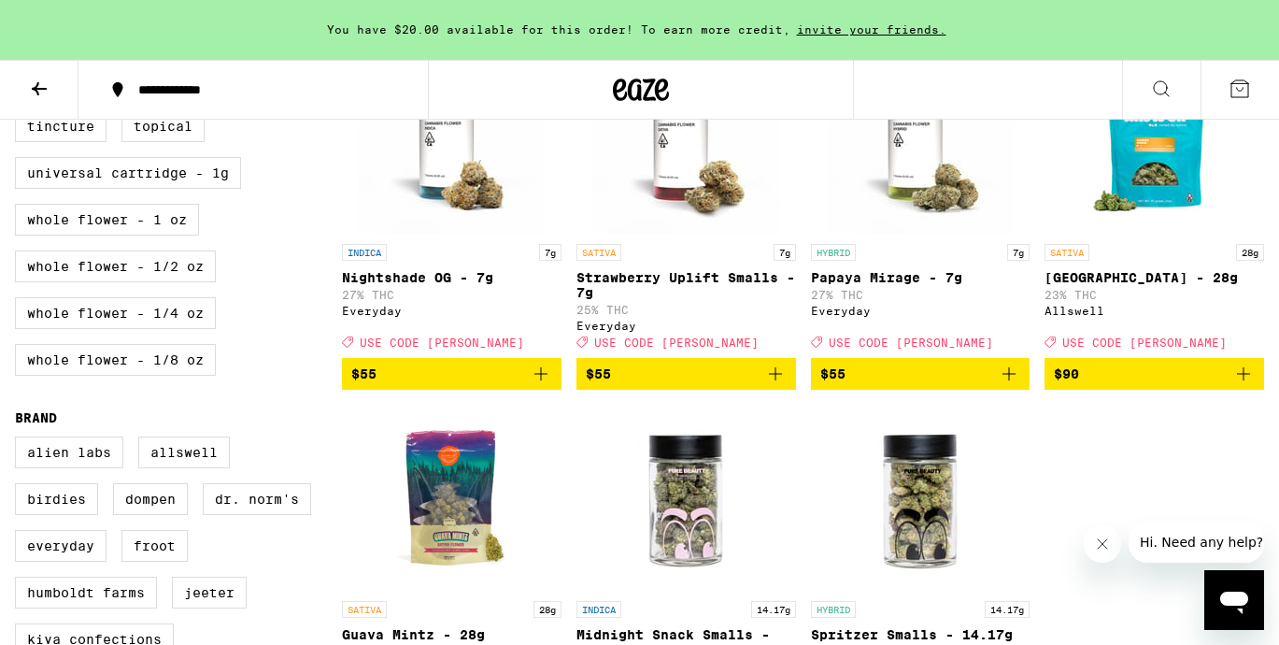
scroll to position [988, 0]
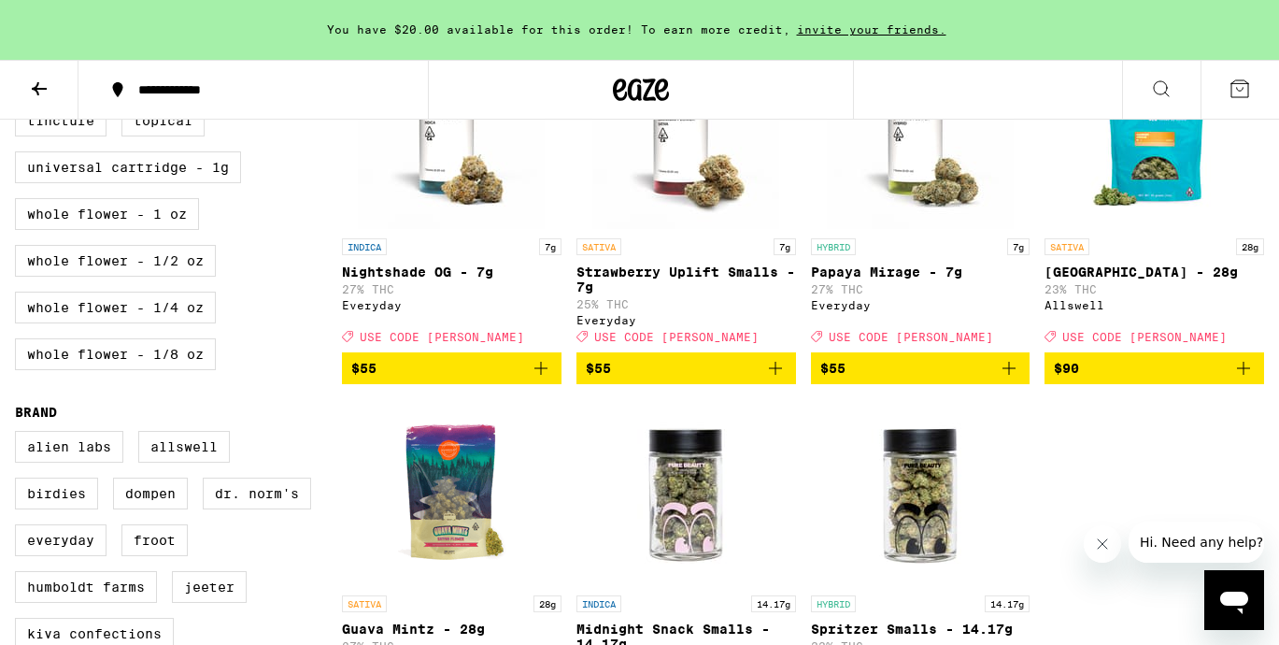
click at [712, 289] on p "Strawberry Uplift Smalls - 7g" at bounding box center [687, 279] width 220 height 30
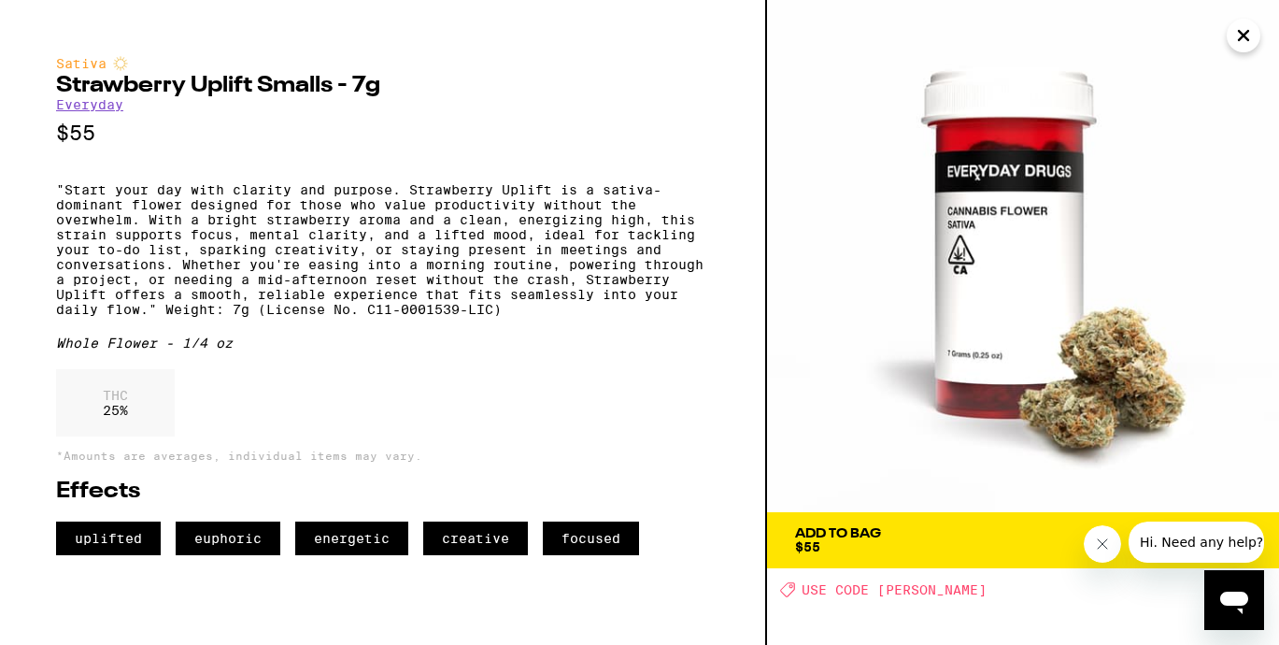
click at [922, 541] on span "Add To Bag $55" at bounding box center [1023, 540] width 456 height 26
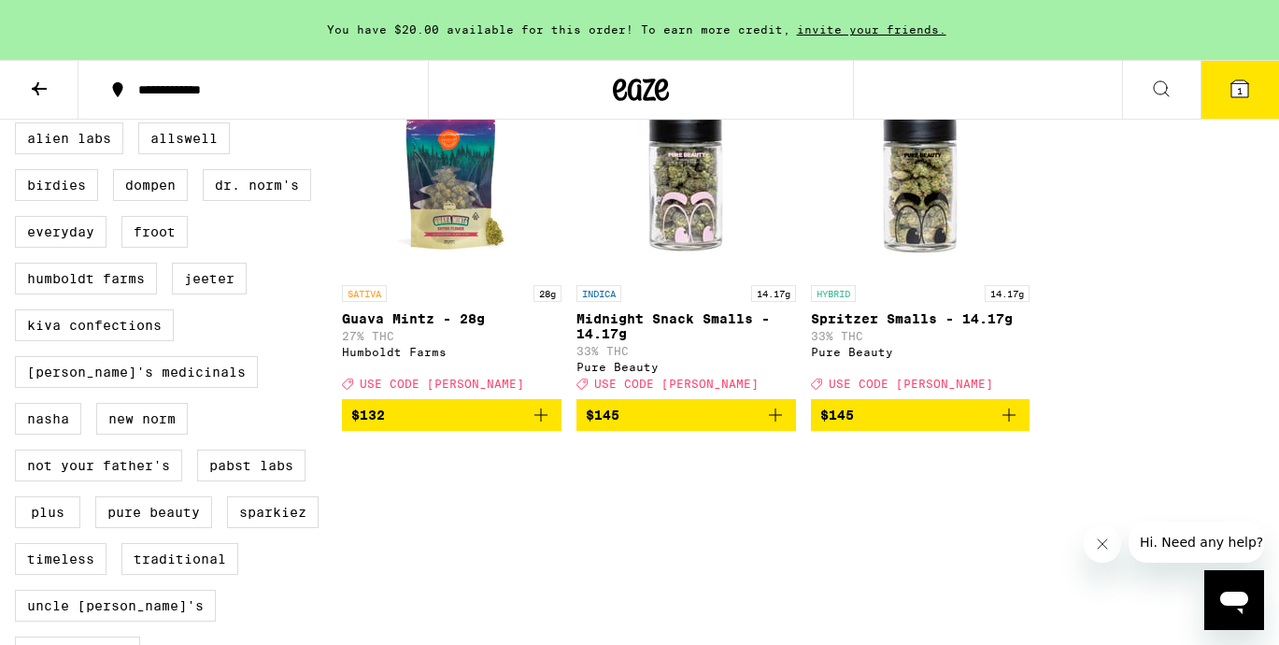
scroll to position [1294, 0]
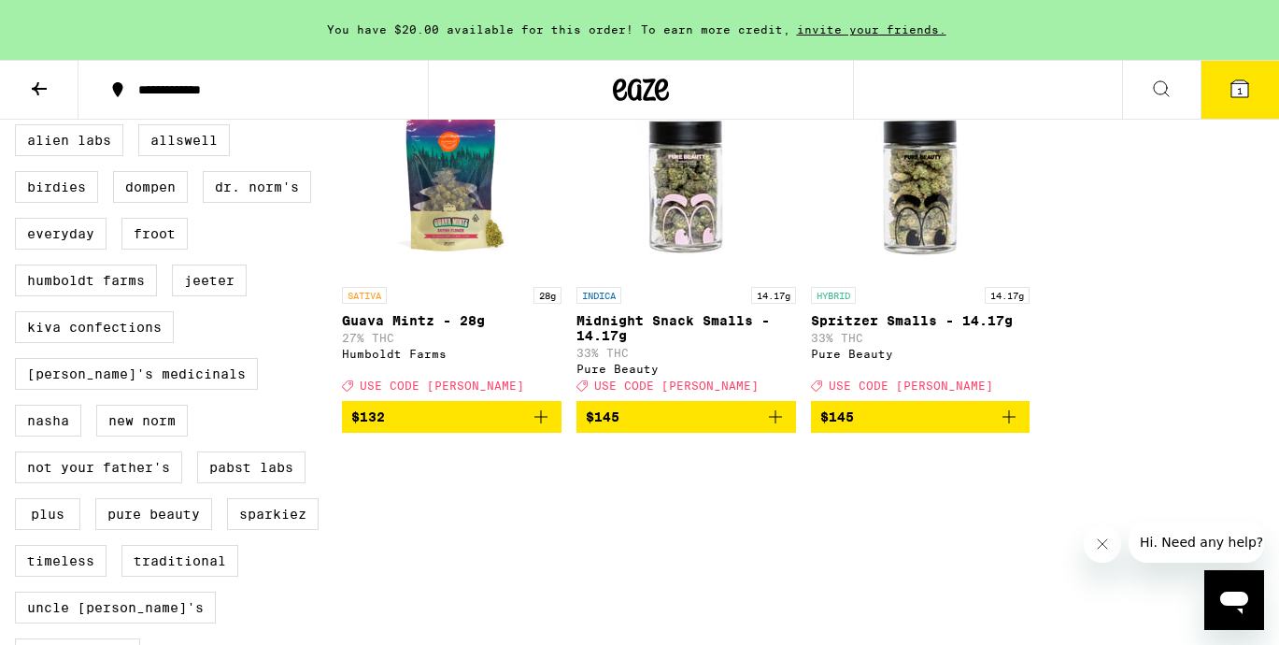
click at [539, 428] on icon "Add to bag" at bounding box center [541, 417] width 22 height 22
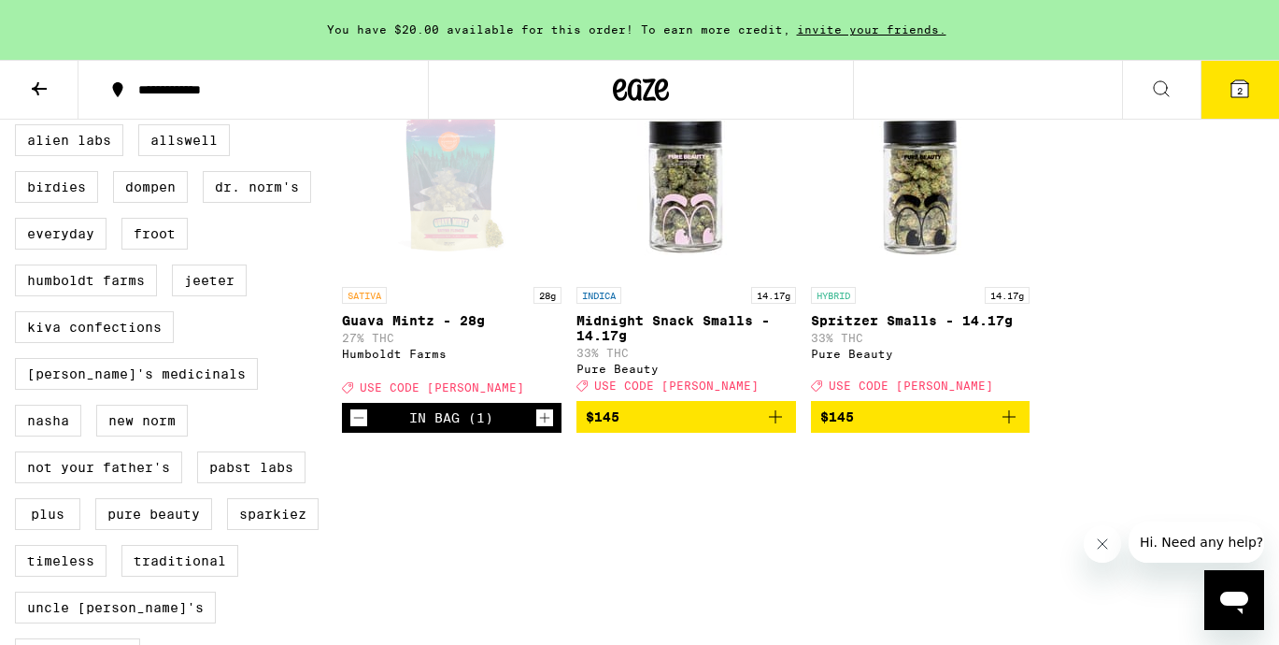
click at [1253, 109] on button "2" at bounding box center [1240, 90] width 78 height 58
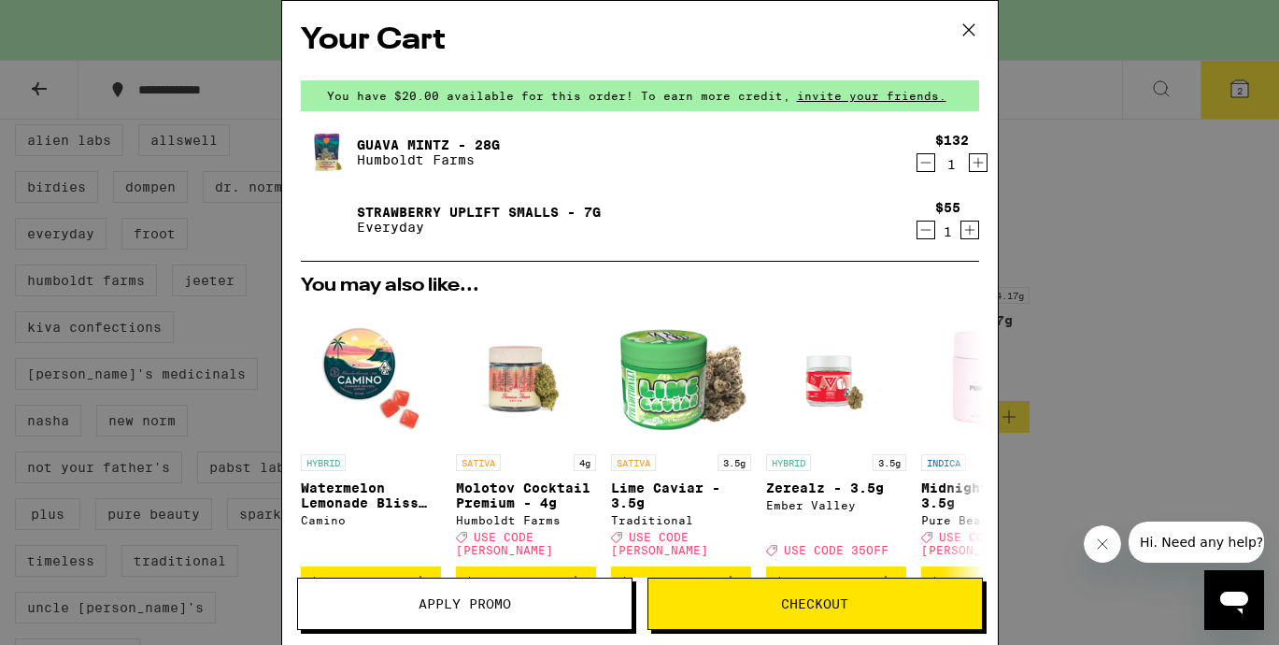
click at [469, 606] on span "Apply Promo" at bounding box center [465, 603] width 93 height 13
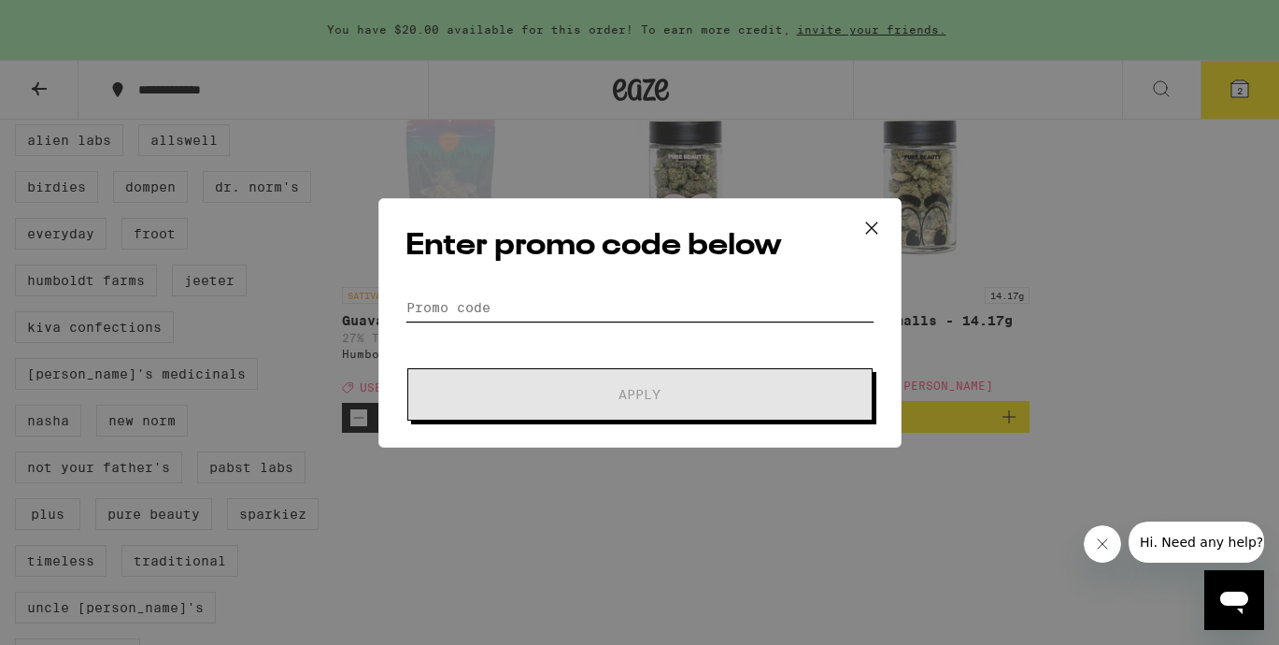
click at [509, 307] on input "Promo Code" at bounding box center [640, 307] width 469 height 28
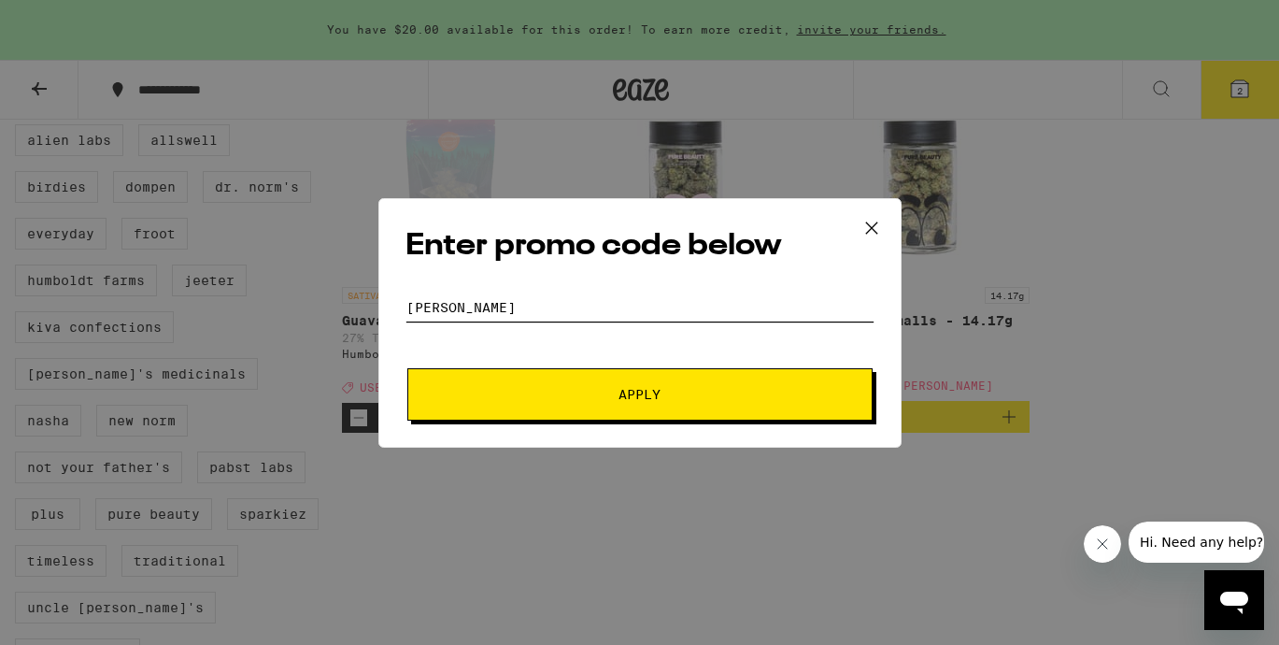
type input "[PERSON_NAME]"
click at [536, 384] on button "Apply" at bounding box center [639, 394] width 465 height 52
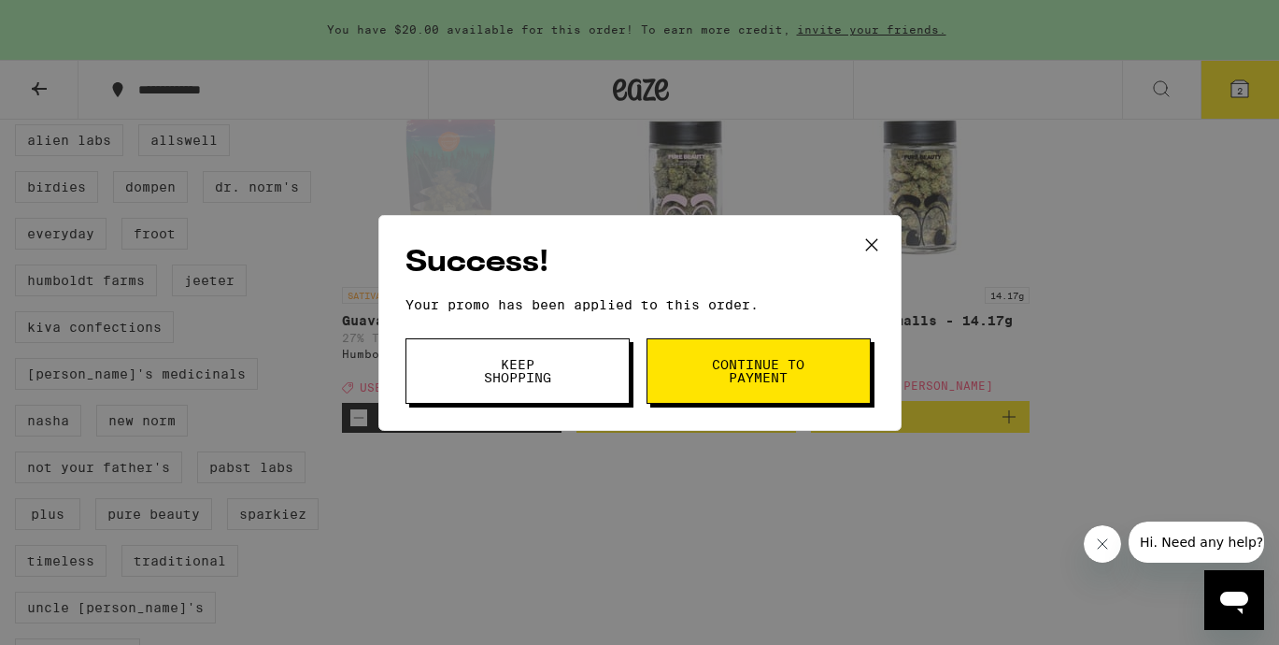
click at [727, 393] on button "Continue to payment" at bounding box center [759, 370] width 224 height 65
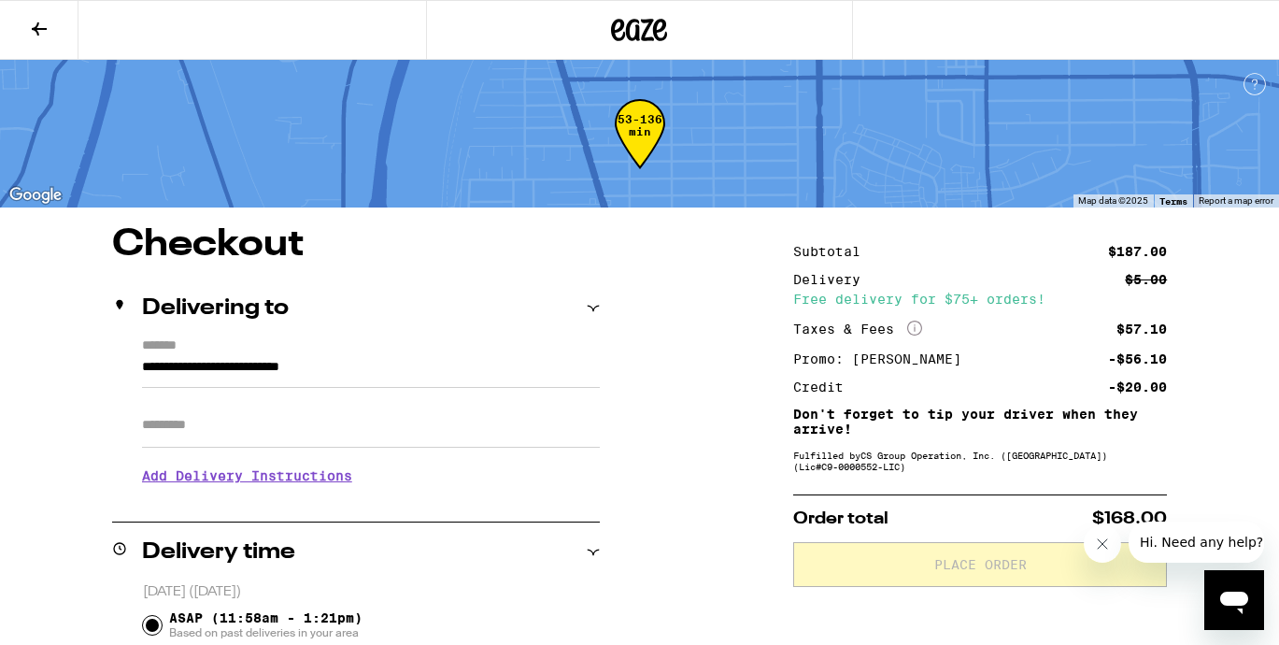
click at [42, 41] on button at bounding box center [39, 30] width 78 height 59
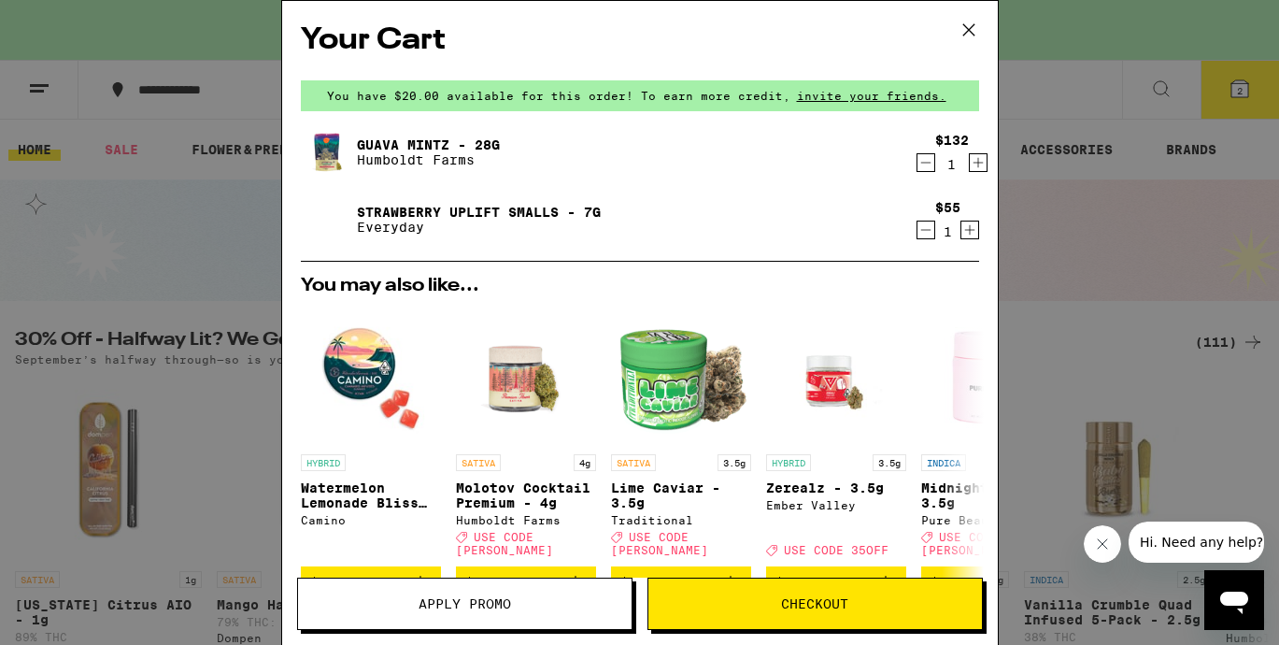
click at [927, 235] on icon "Decrement" at bounding box center [926, 230] width 17 height 22
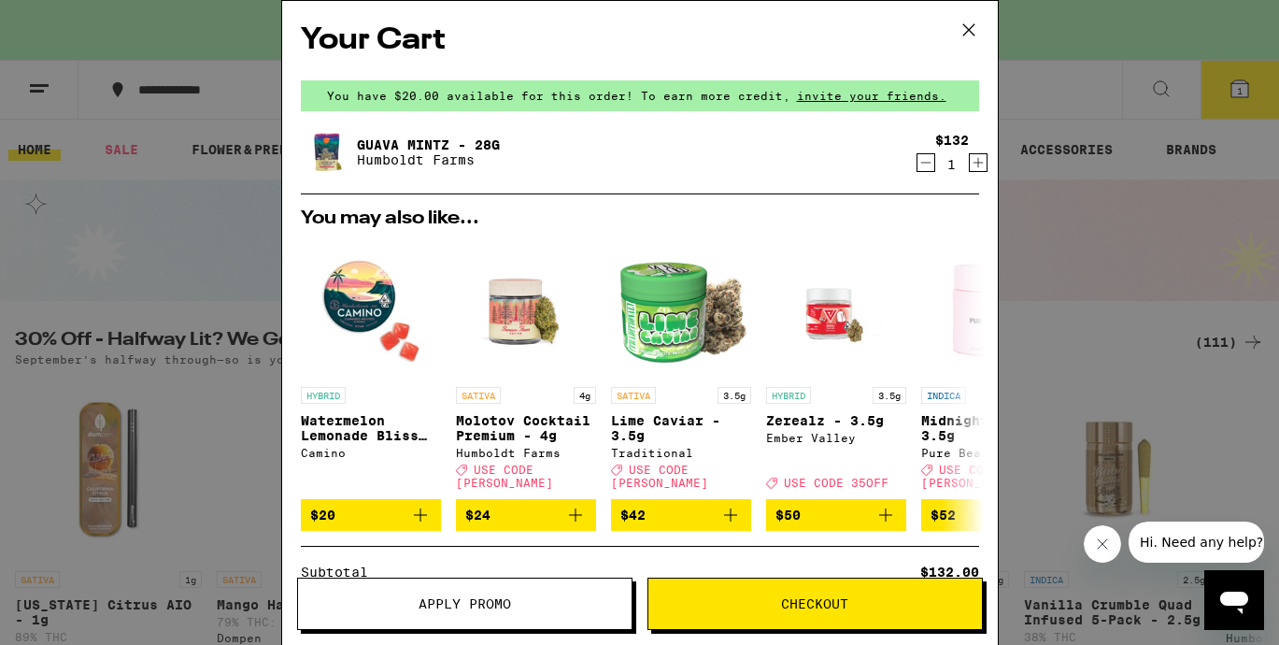
click at [974, 29] on icon at bounding box center [969, 30] width 28 height 28
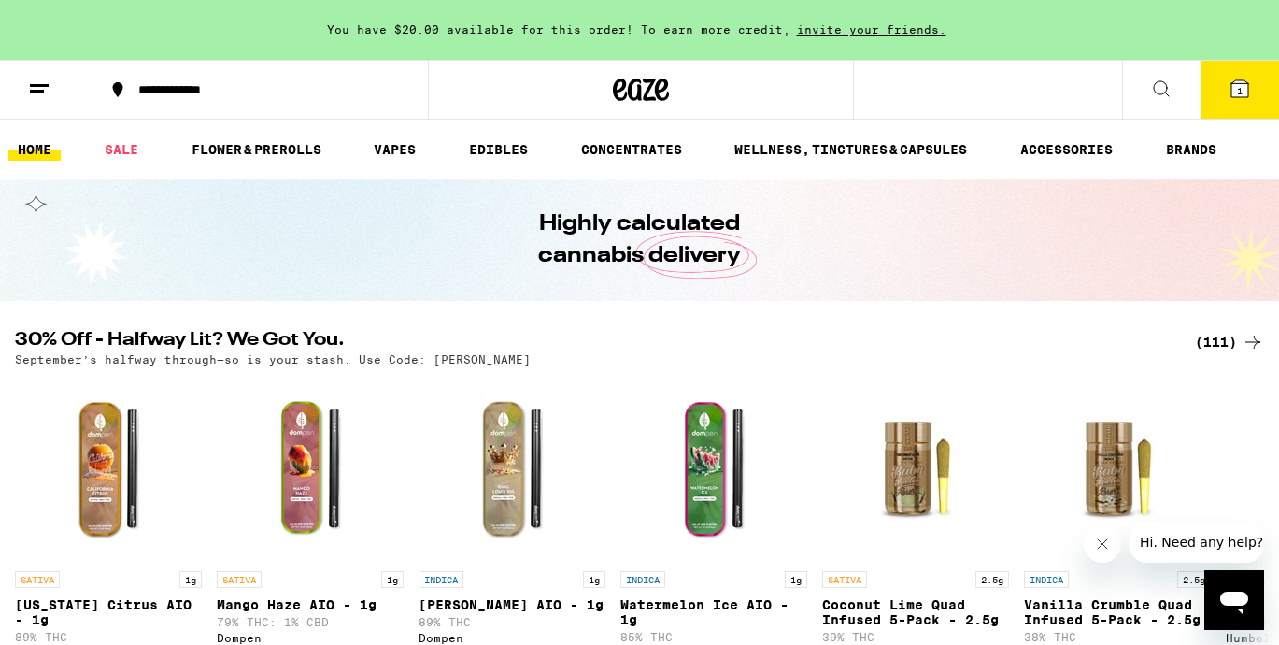
click at [1262, 114] on button "1" at bounding box center [1240, 90] width 78 height 58
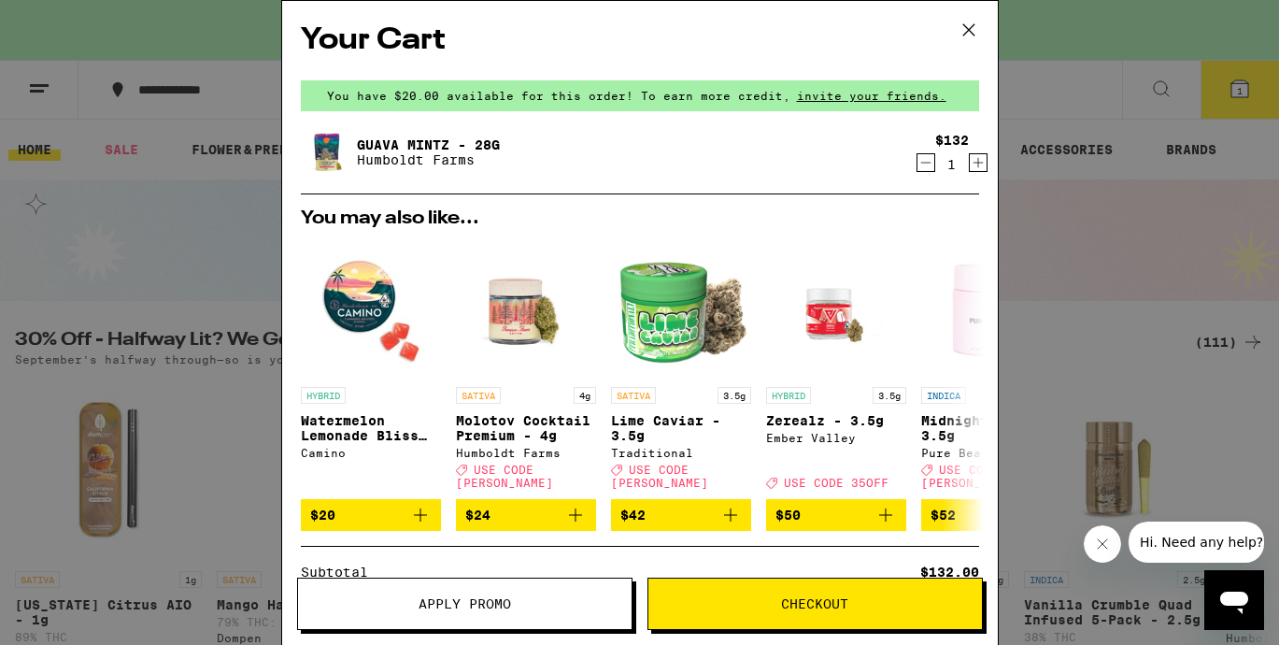
click at [968, 20] on icon at bounding box center [969, 30] width 28 height 28
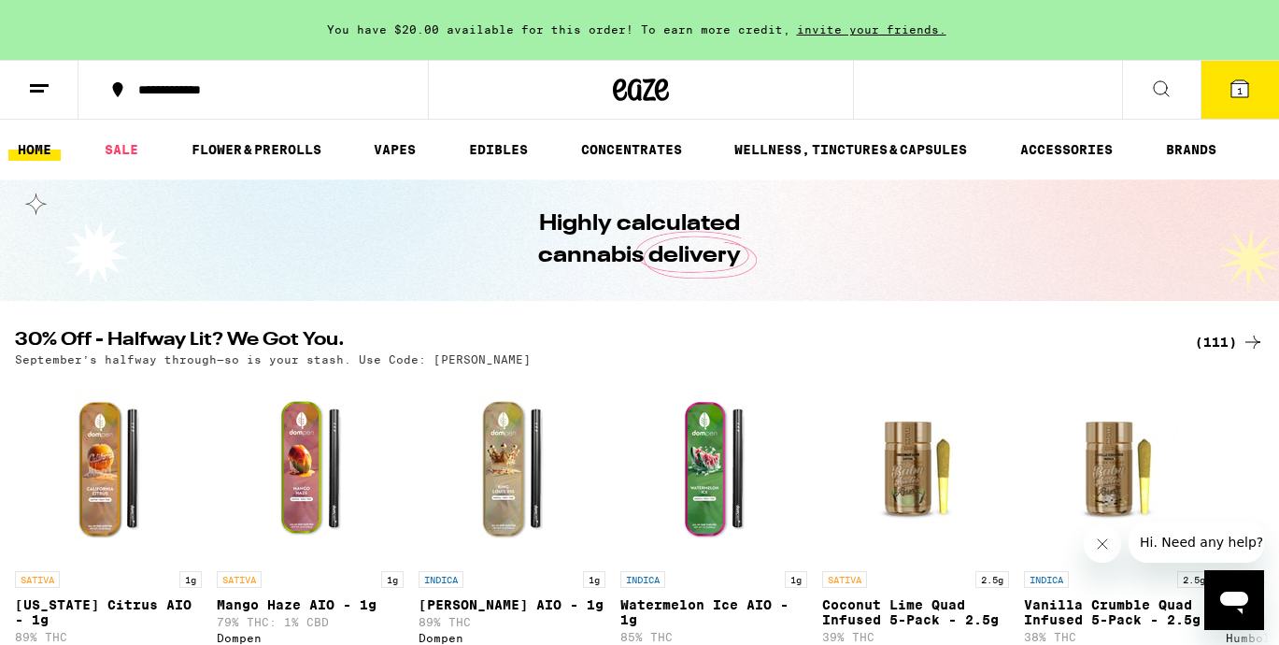
click at [1255, 332] on icon at bounding box center [1253, 342] width 22 height 22
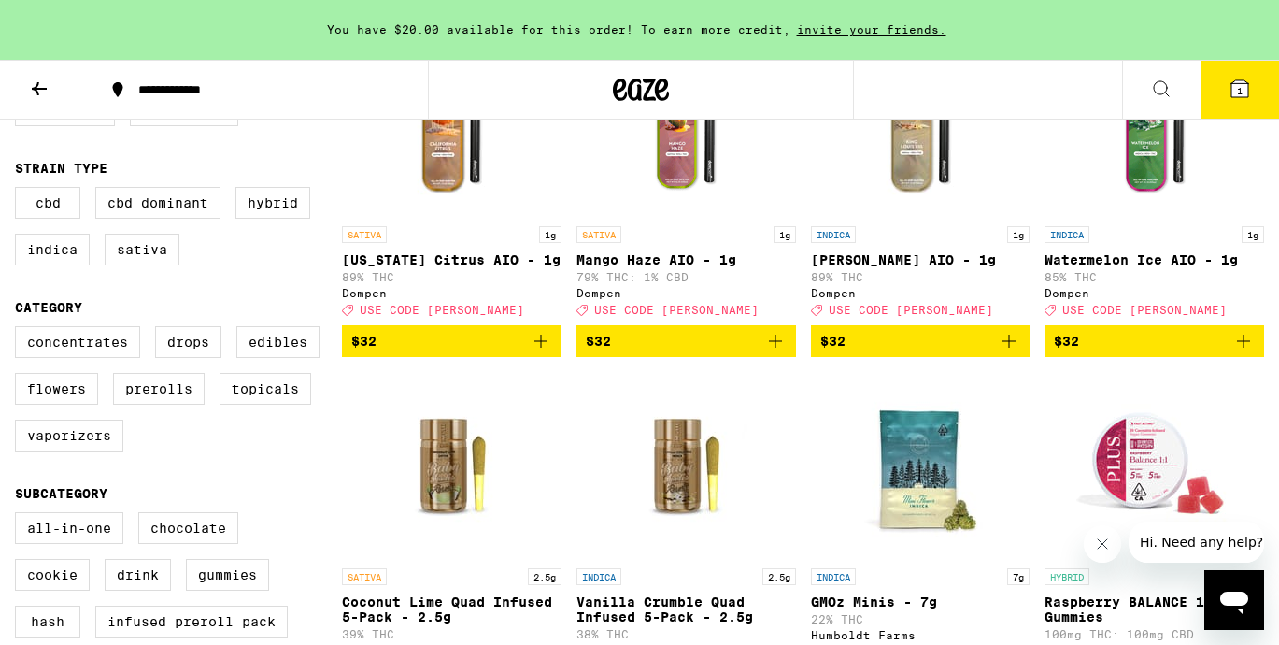
scroll to position [359, 0]
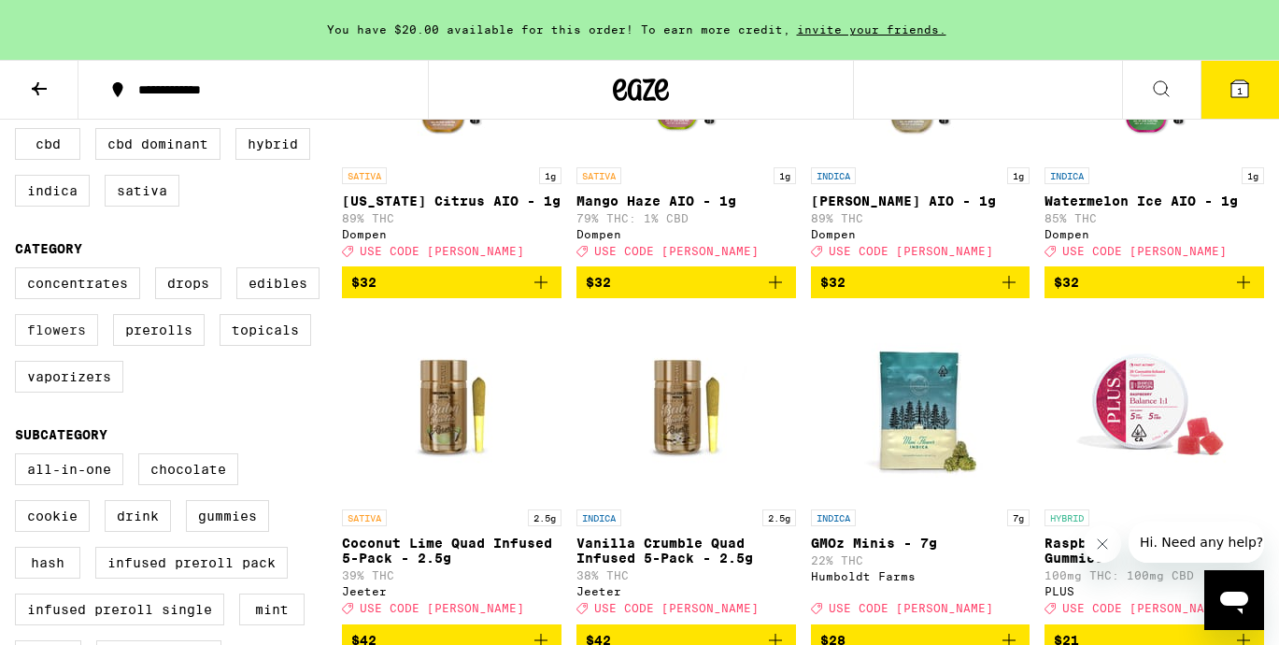
click at [70, 342] on label "Flowers" at bounding box center [56, 330] width 83 height 32
click at [20, 271] on input "Flowers" at bounding box center [19, 270] width 1 height 1
checkbox input "true"
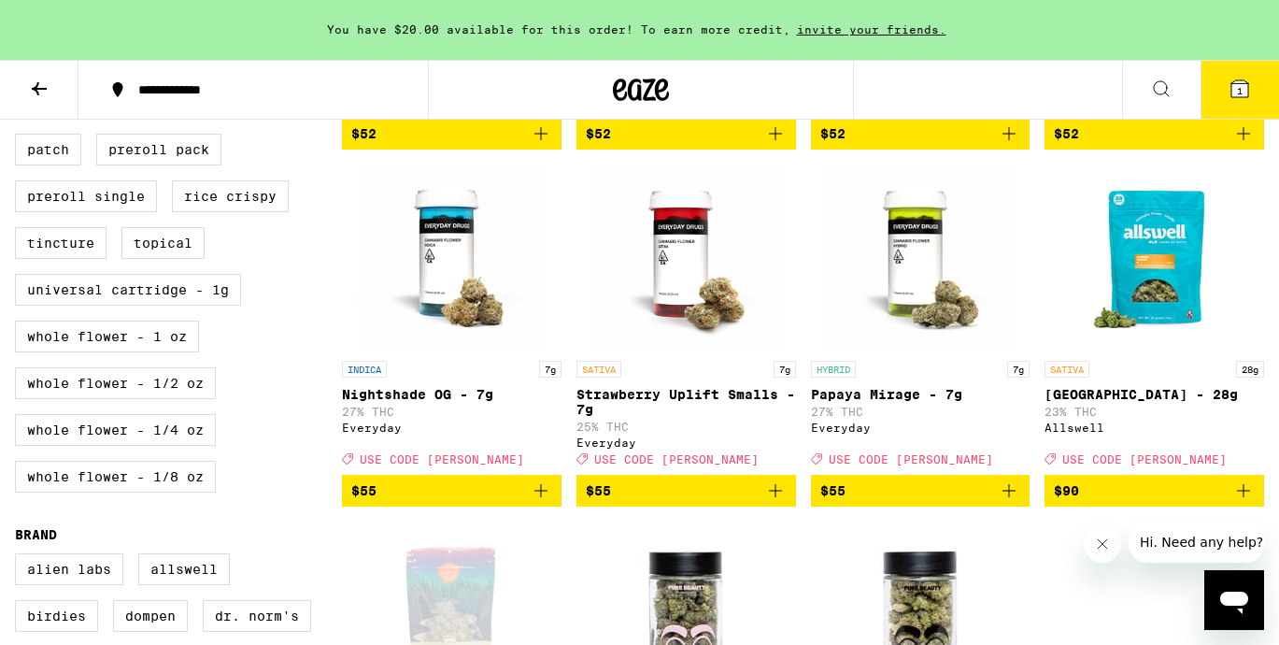
scroll to position [873, 0]
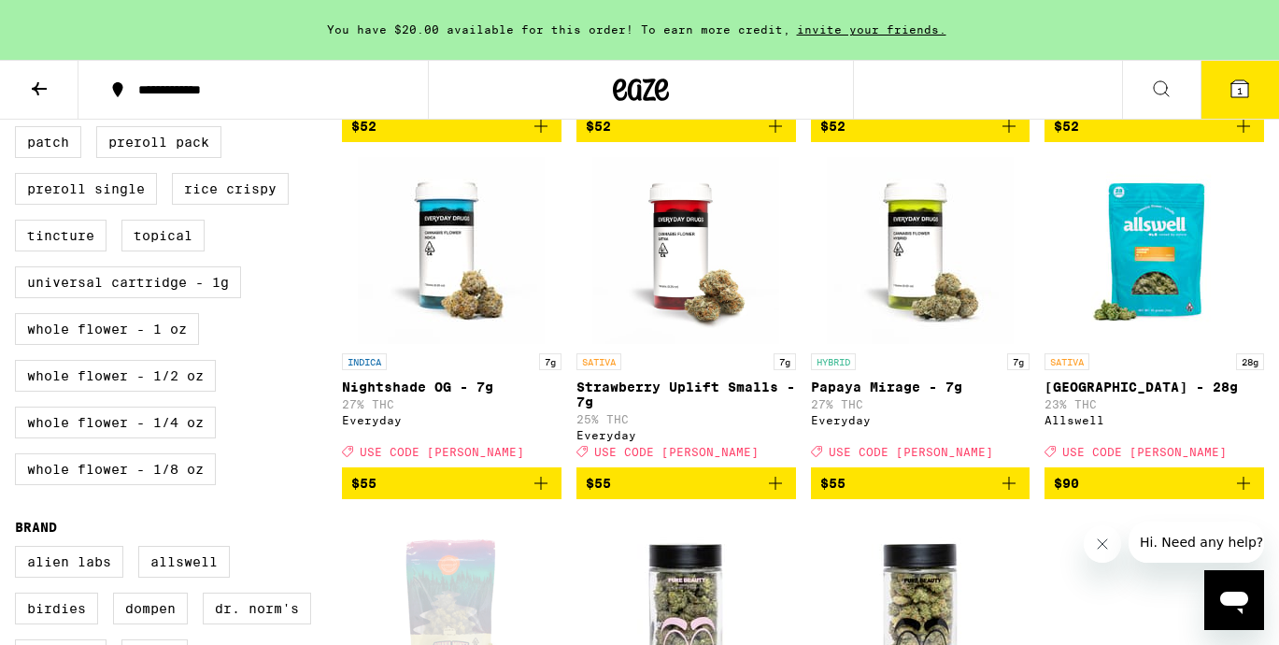
click at [780, 494] on icon "Add to bag" at bounding box center [775, 483] width 22 height 22
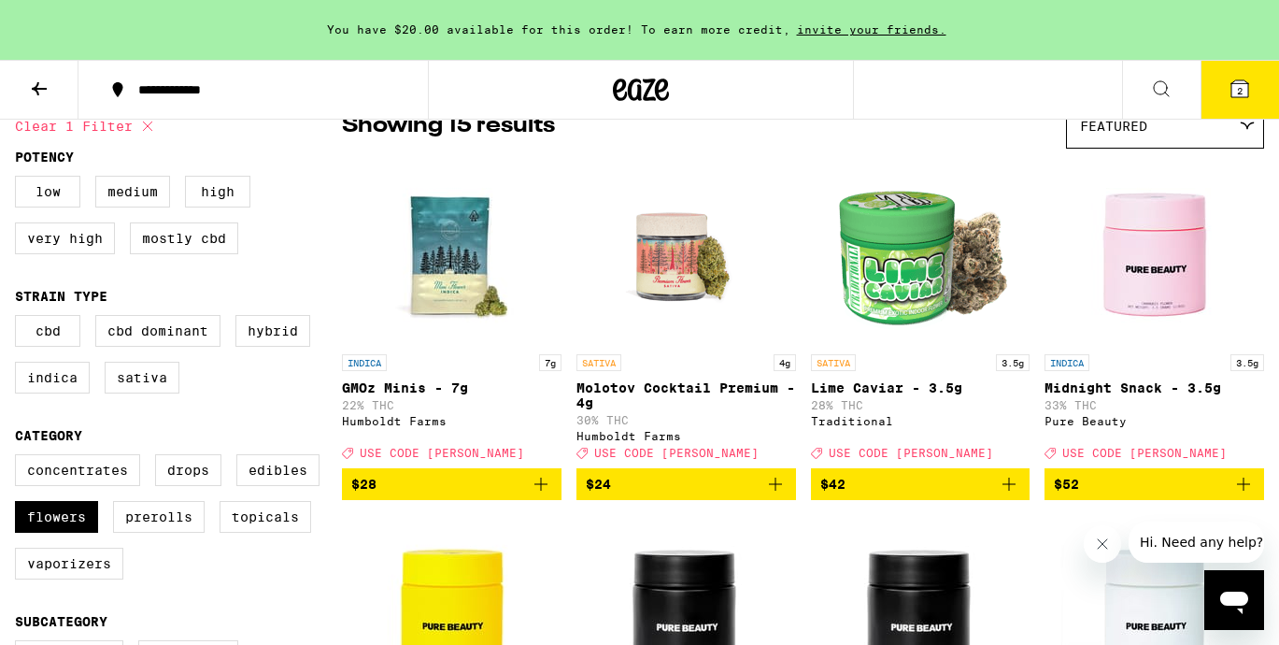
scroll to position [179, 0]
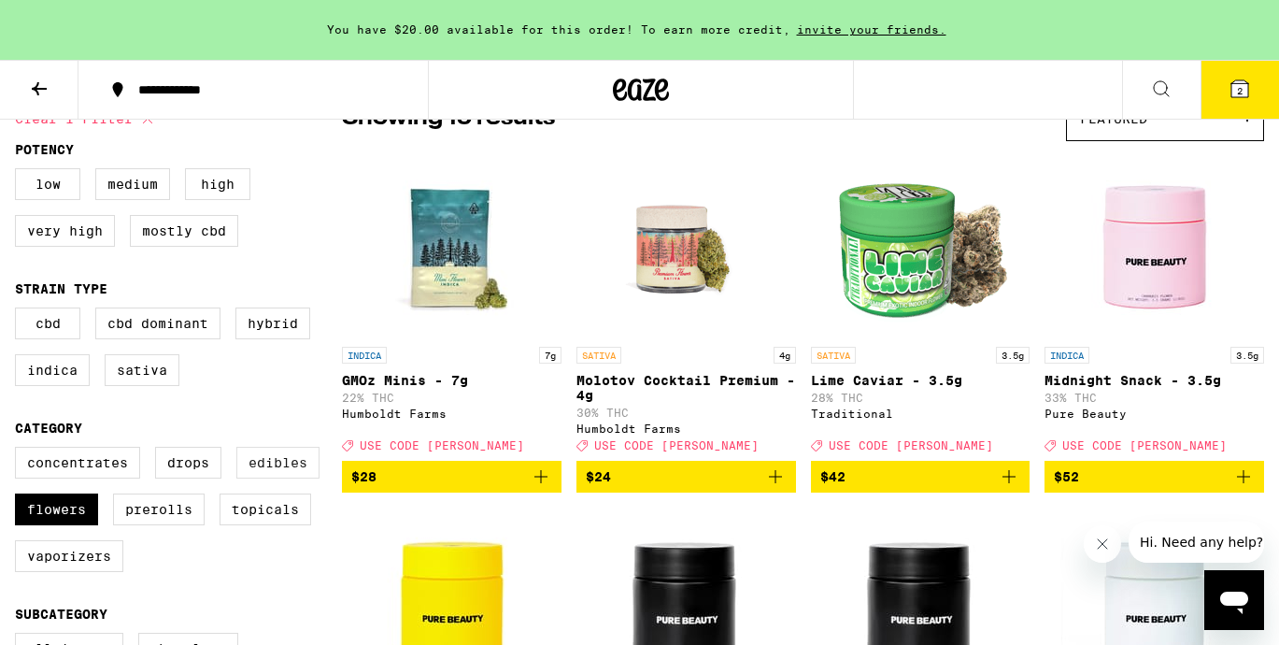
click at [278, 478] on label "Edibles" at bounding box center [277, 463] width 83 height 32
click at [20, 450] on input "Edibles" at bounding box center [19, 449] width 1 height 1
checkbox input "true"
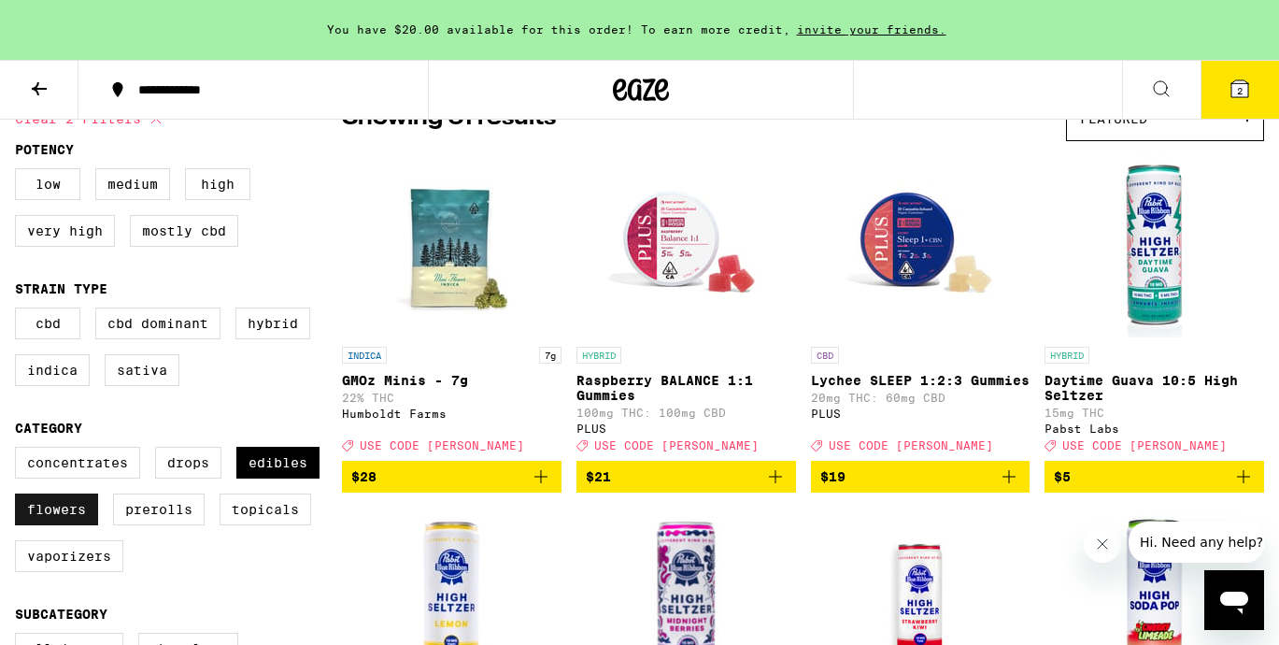
click at [43, 525] on label "Flowers" at bounding box center [56, 509] width 83 height 32
click at [20, 450] on input "Flowers" at bounding box center [19, 449] width 1 height 1
checkbox input "false"
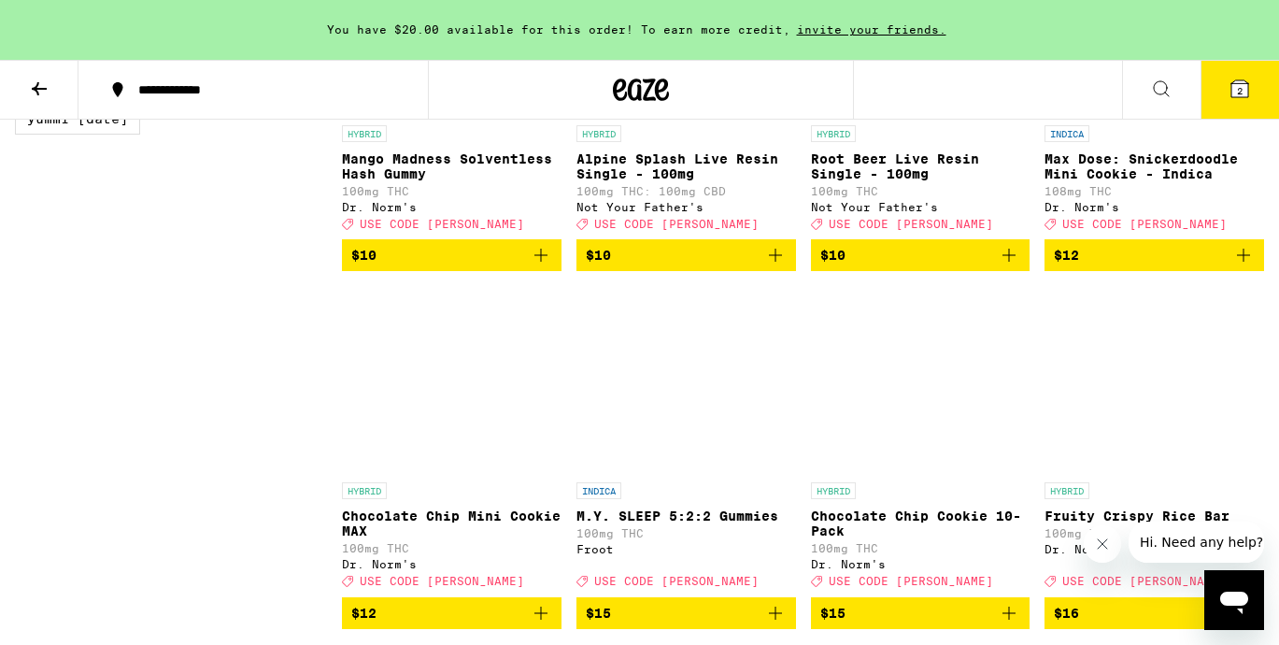
scroll to position [1743, 0]
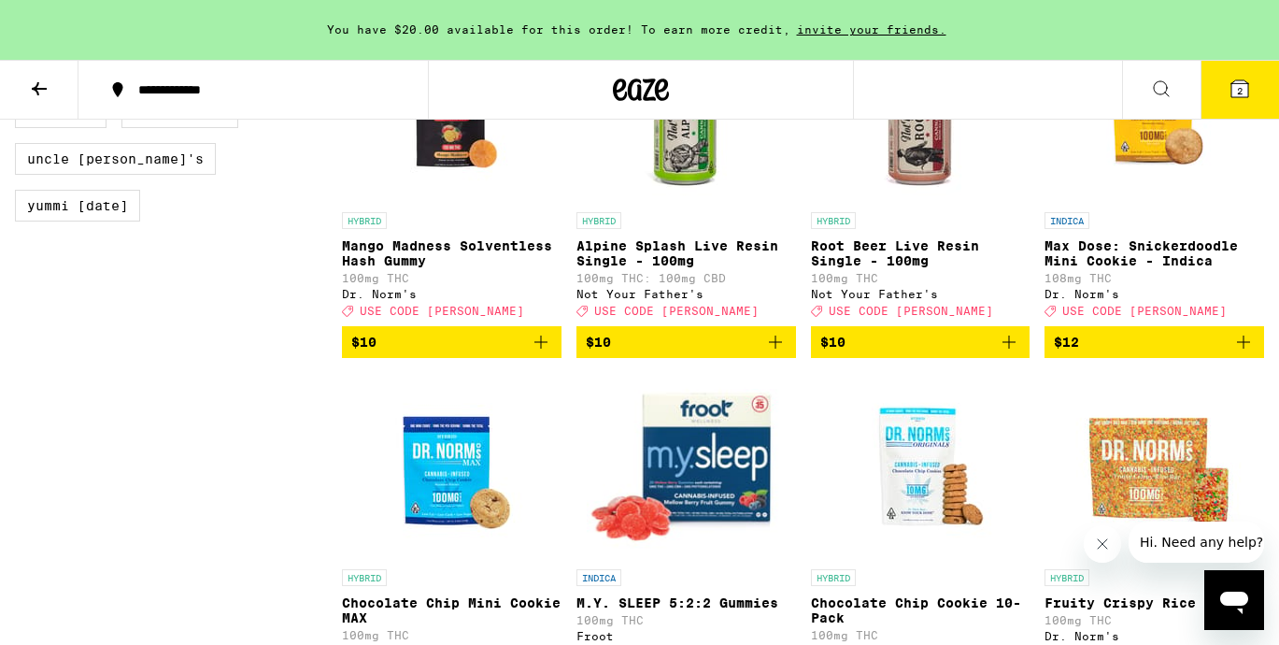
click at [1219, 107] on button "2" at bounding box center [1240, 90] width 78 height 58
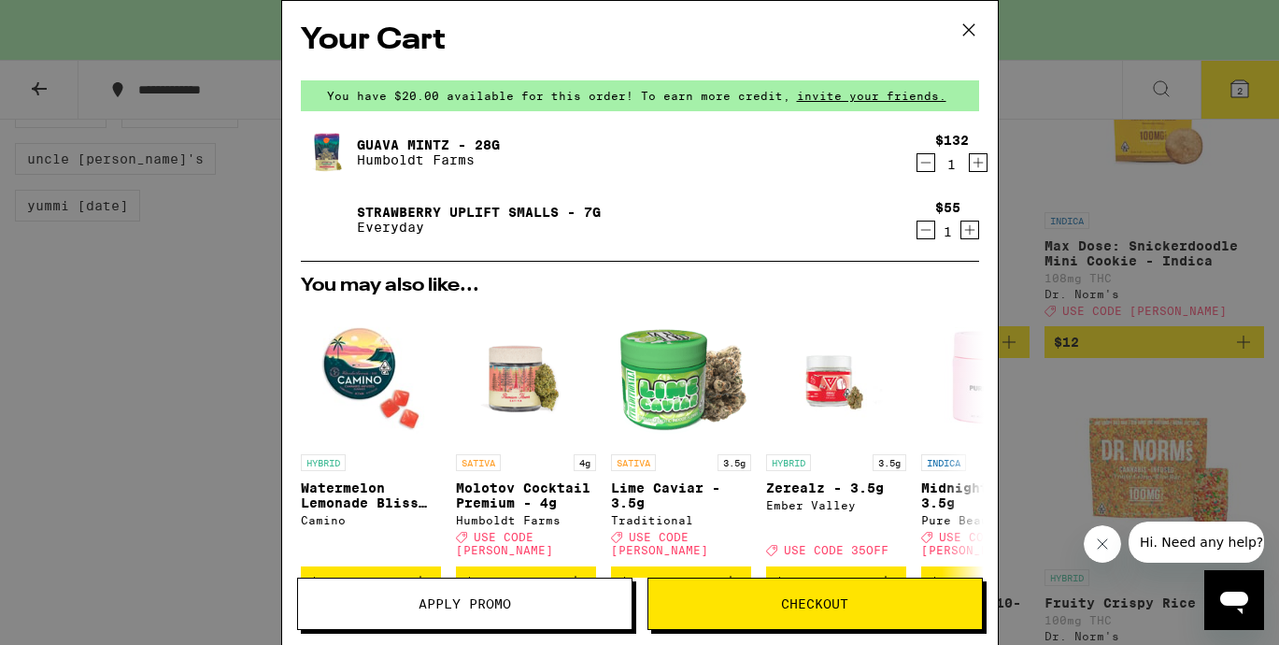
click at [930, 164] on icon "Decrement" at bounding box center [926, 162] width 17 height 22
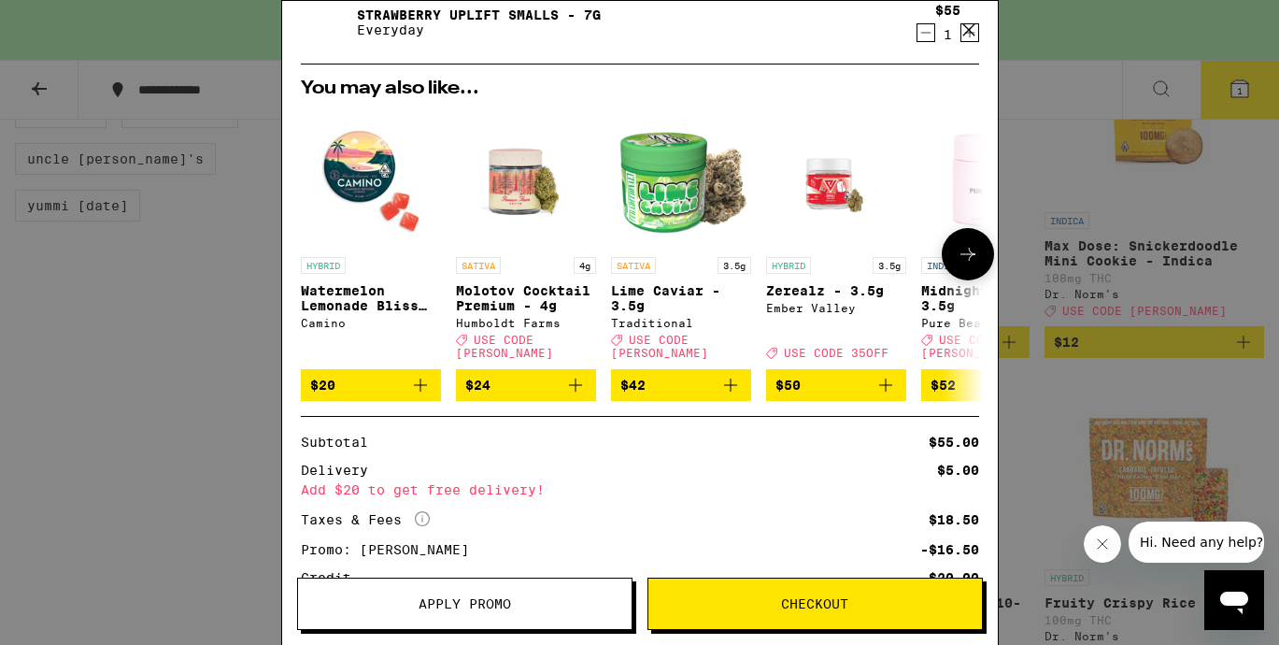
scroll to position [270, 0]
